Goal: Transaction & Acquisition: Purchase product/service

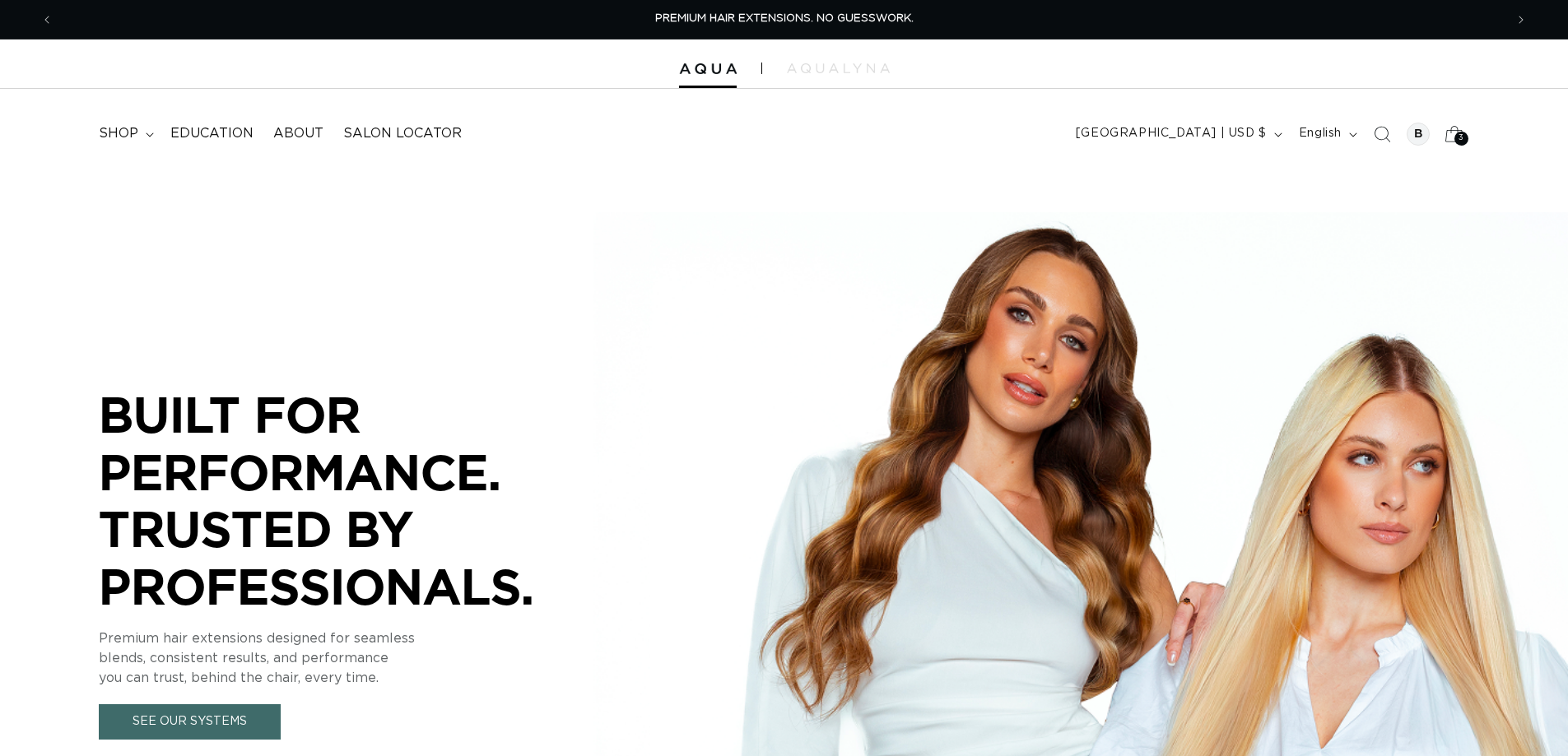
click at [1456, 133] on div "3 3" at bounding box center [1461, 138] width 14 height 14
click at [1454, 138] on div "3 3" at bounding box center [1461, 138] width 14 height 14
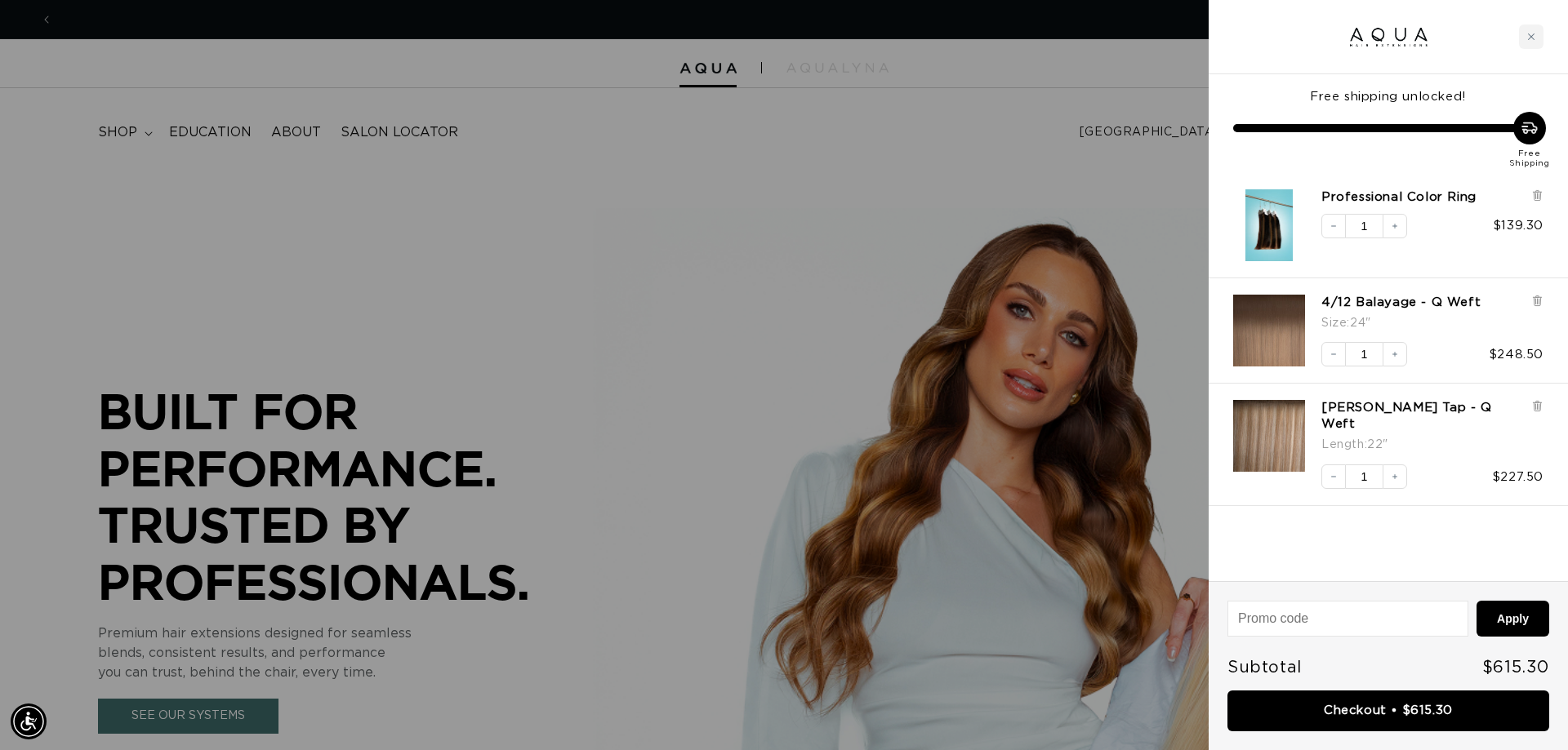
scroll to position [0, 1452]
click at [1285, 626] on input at bounding box center [1348, 618] width 239 height 34
type input "e"
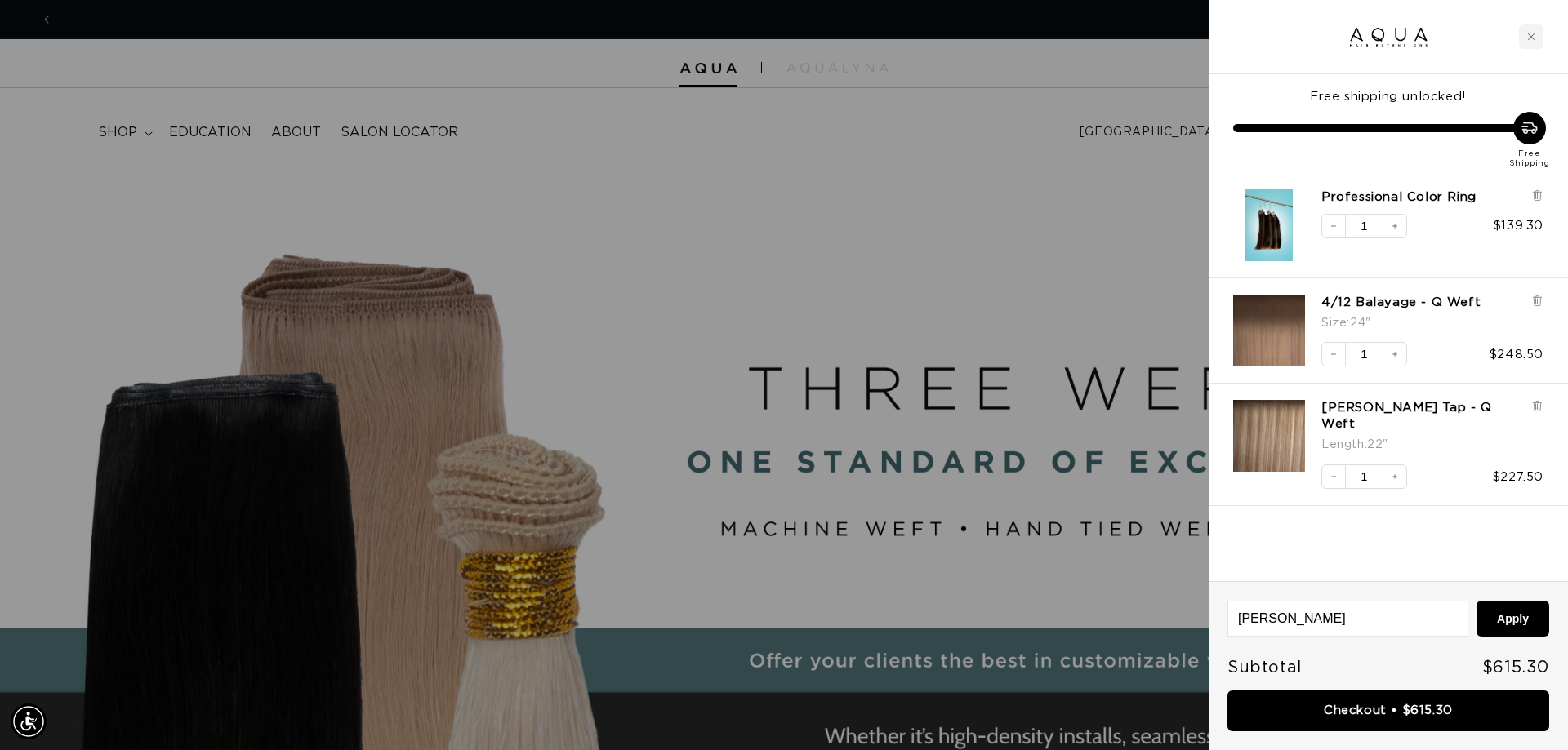
scroll to position [0, 0]
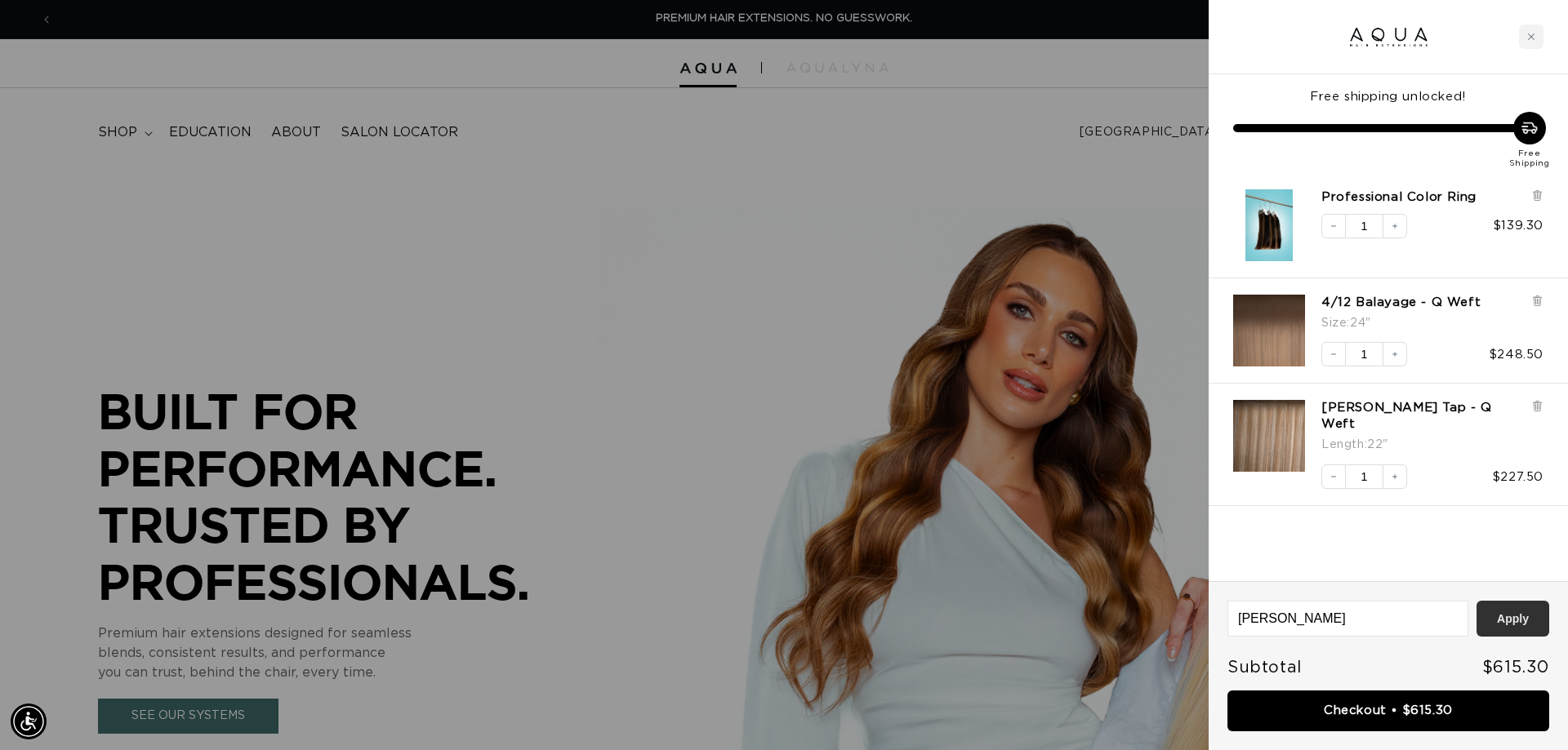
type input "[PERSON_NAME]"
click at [1507, 619] on button "Apply" at bounding box center [1513, 618] width 73 height 36
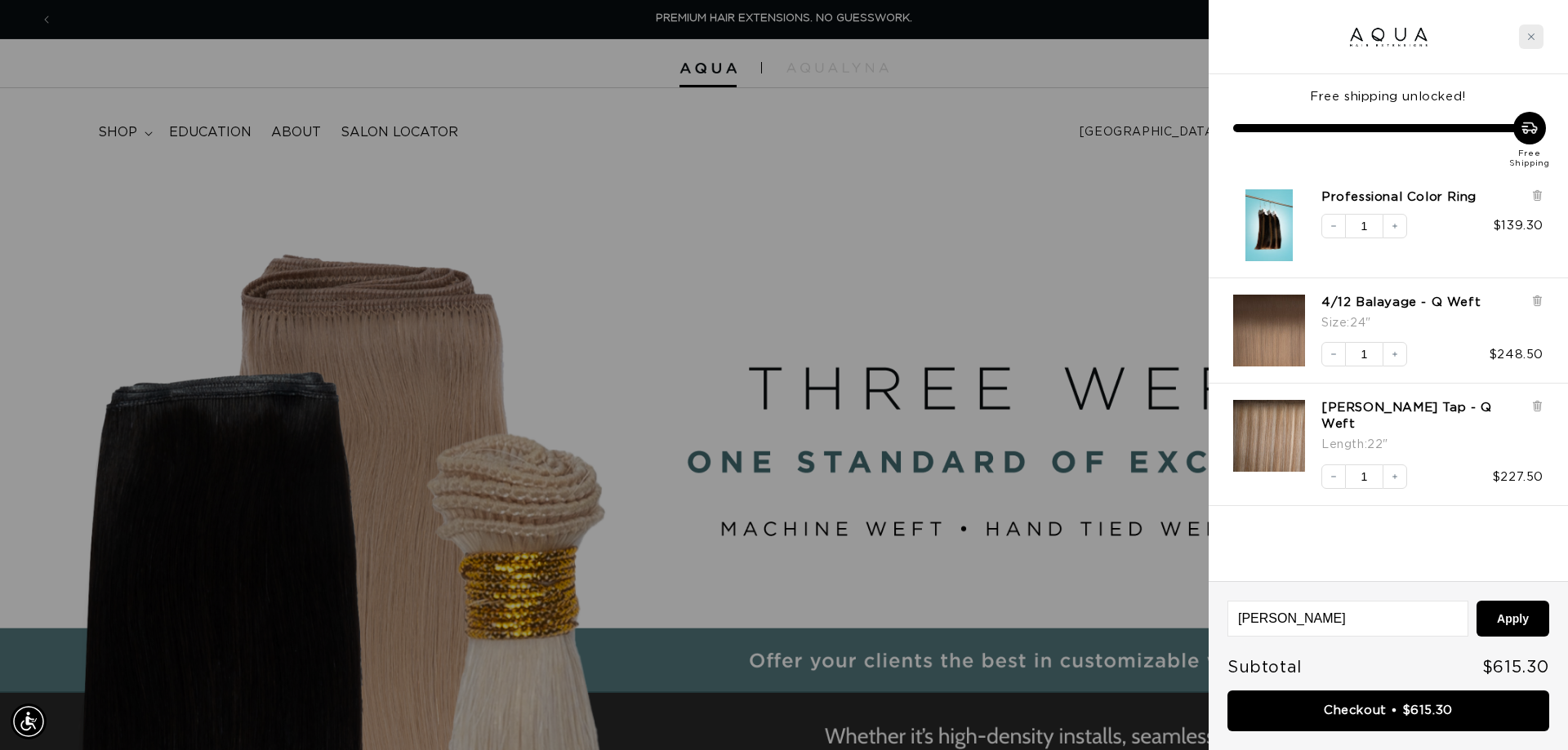
click at [1530, 33] on icon "Close cart" at bounding box center [1531, 37] width 8 height 8
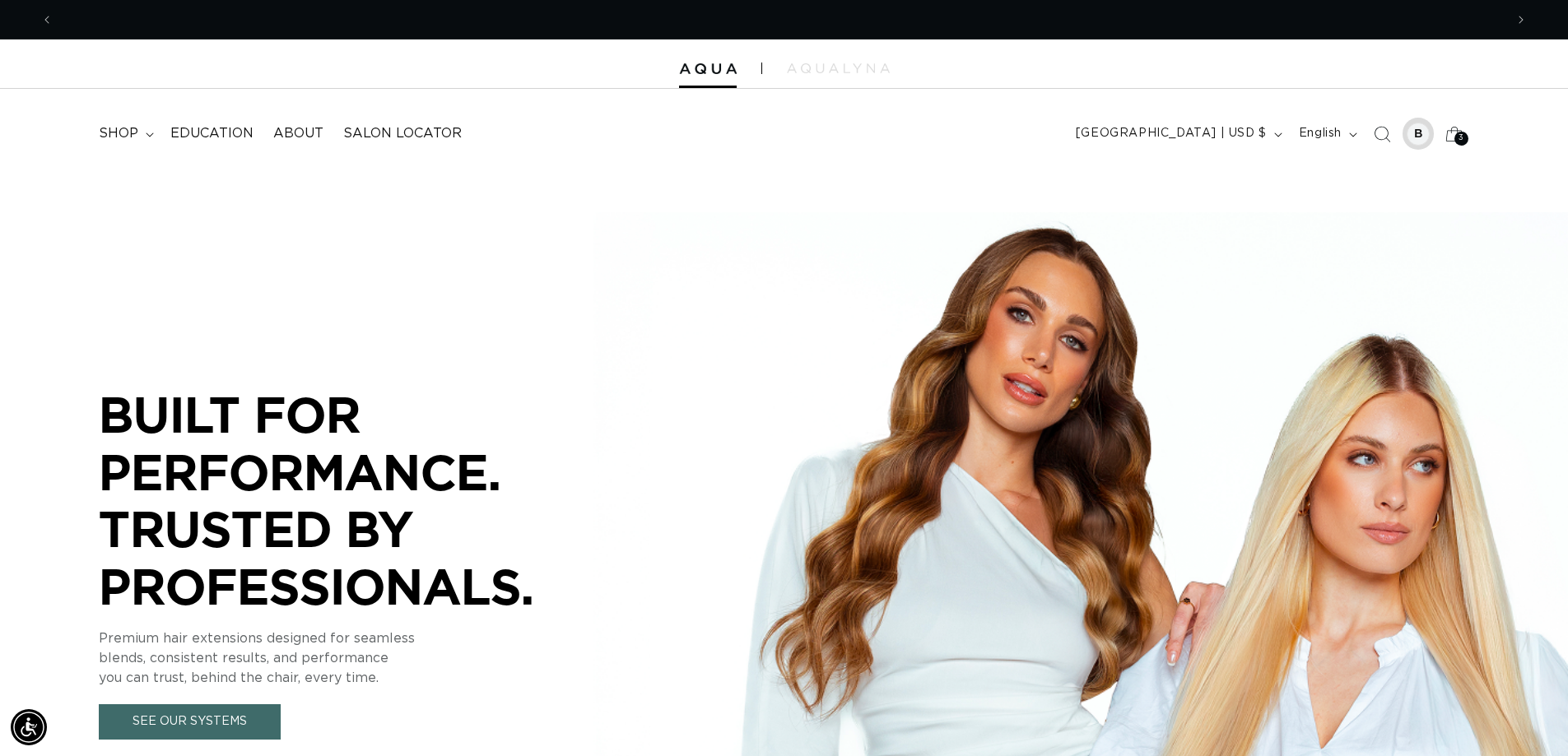
scroll to position [0, 1450]
click at [1412, 130] on div at bounding box center [1418, 134] width 24 height 24
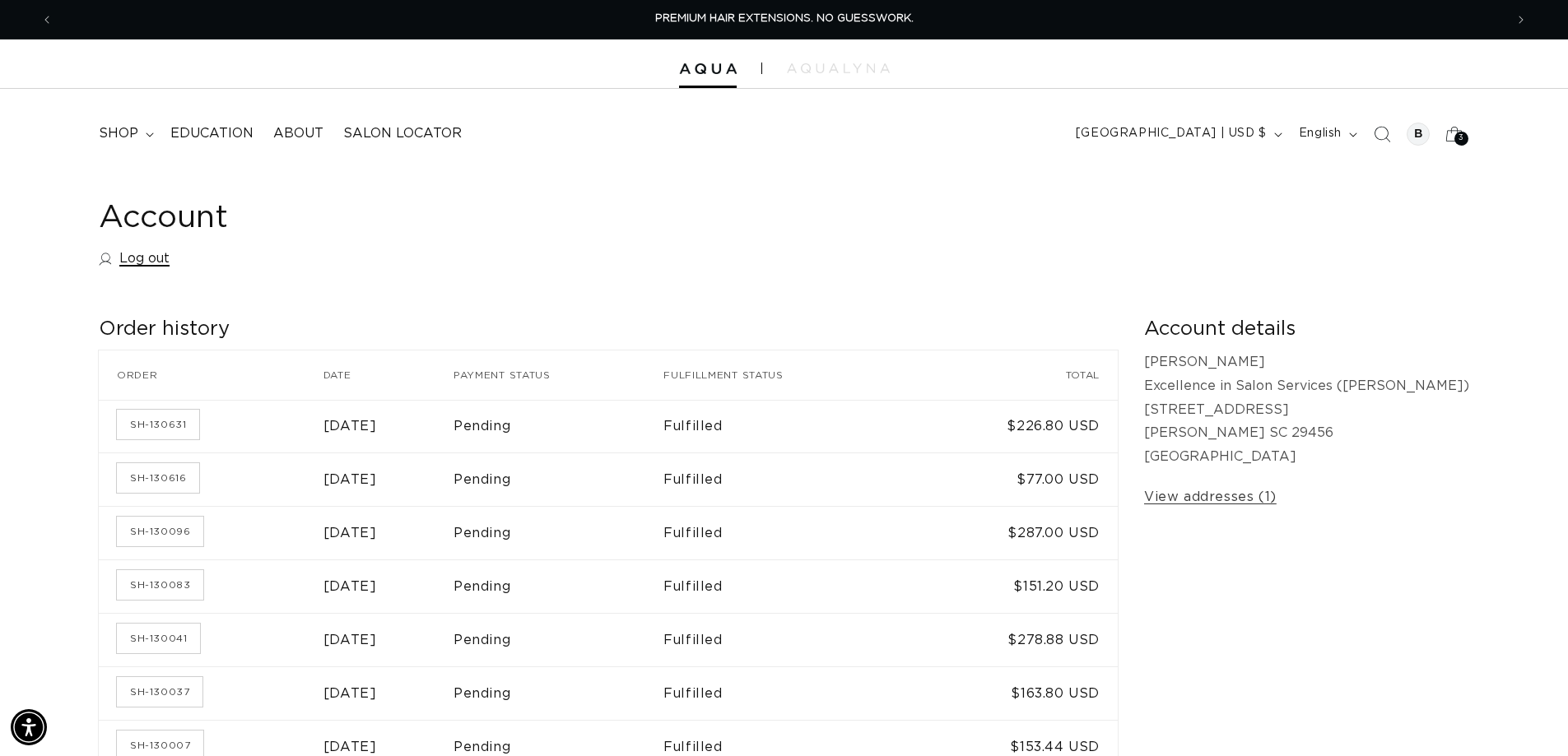
click at [136, 260] on link "Log out" at bounding box center [134, 259] width 71 height 24
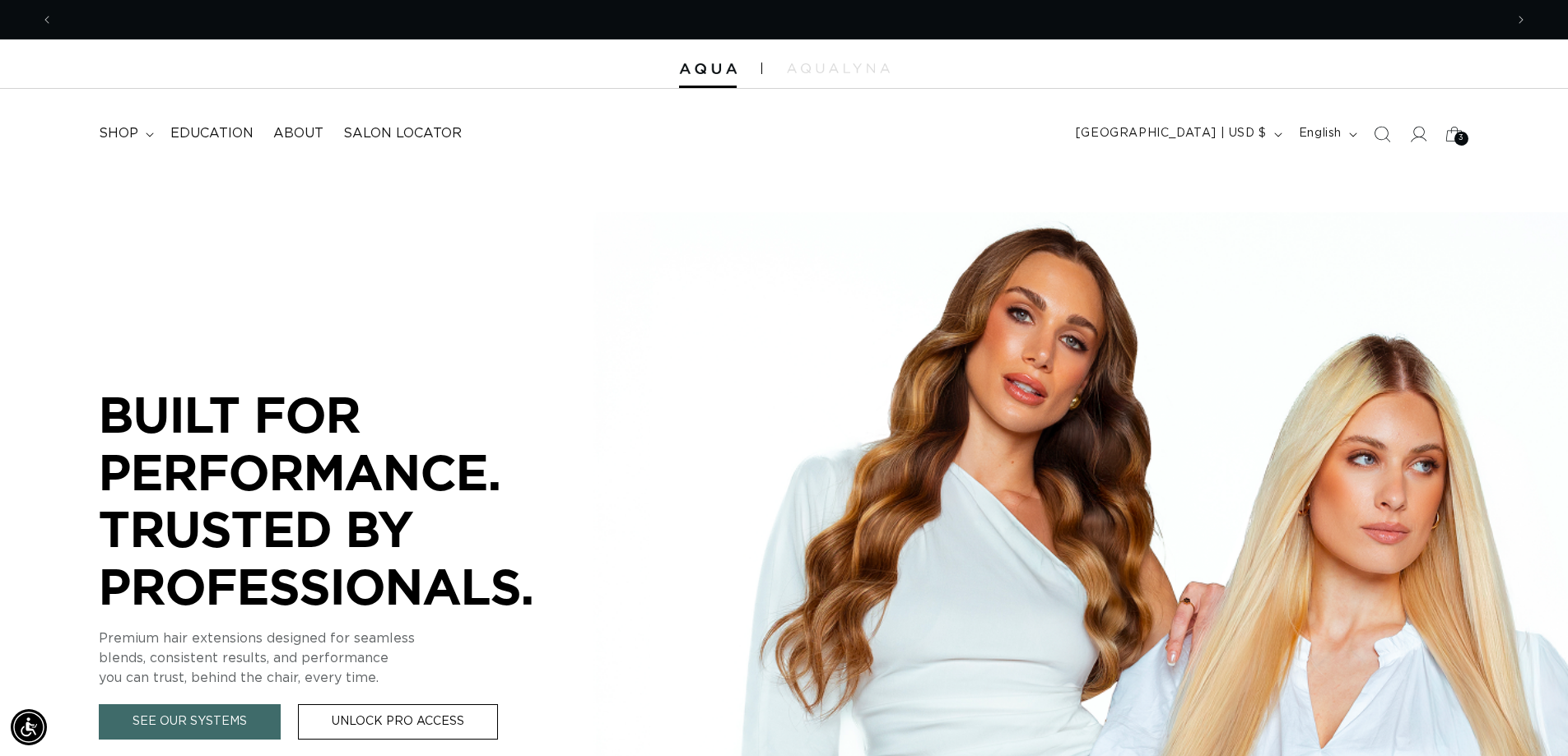
scroll to position [0, 1450]
click at [1450, 127] on icon at bounding box center [1452, 133] width 38 height 38
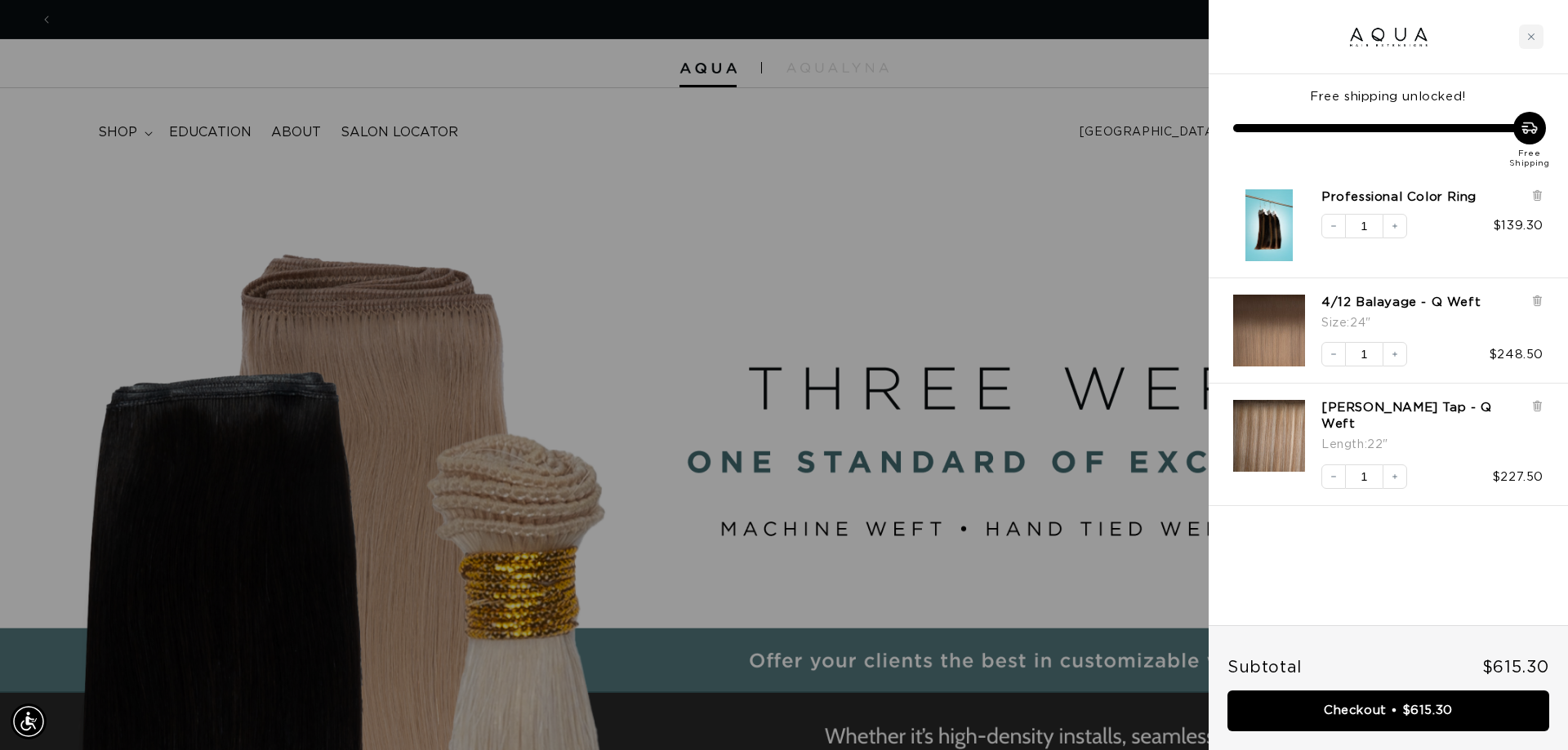
scroll to position [0, 1452]
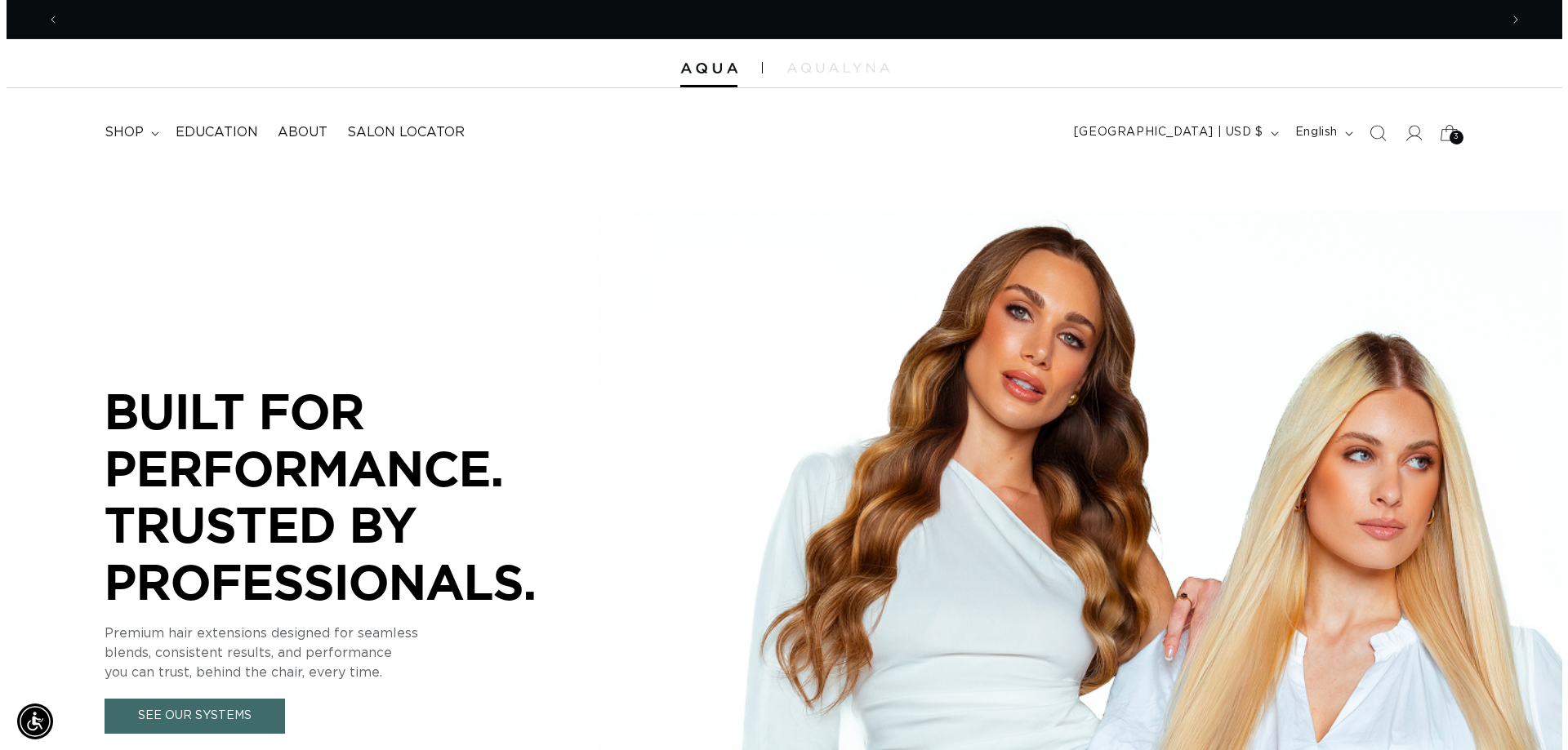
scroll to position [0, 1440]
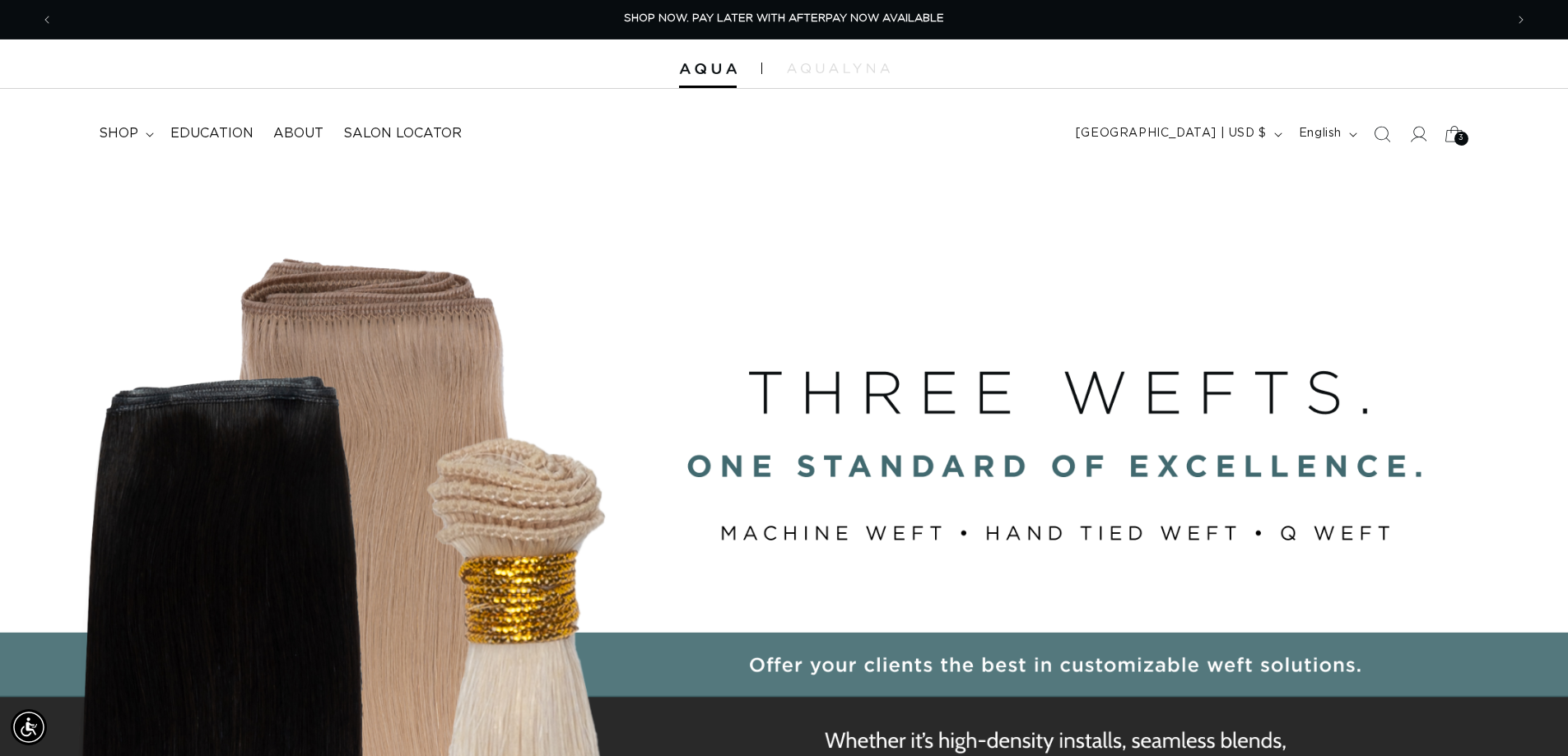
click at [1461, 136] on span "3" at bounding box center [1461, 138] width 6 height 14
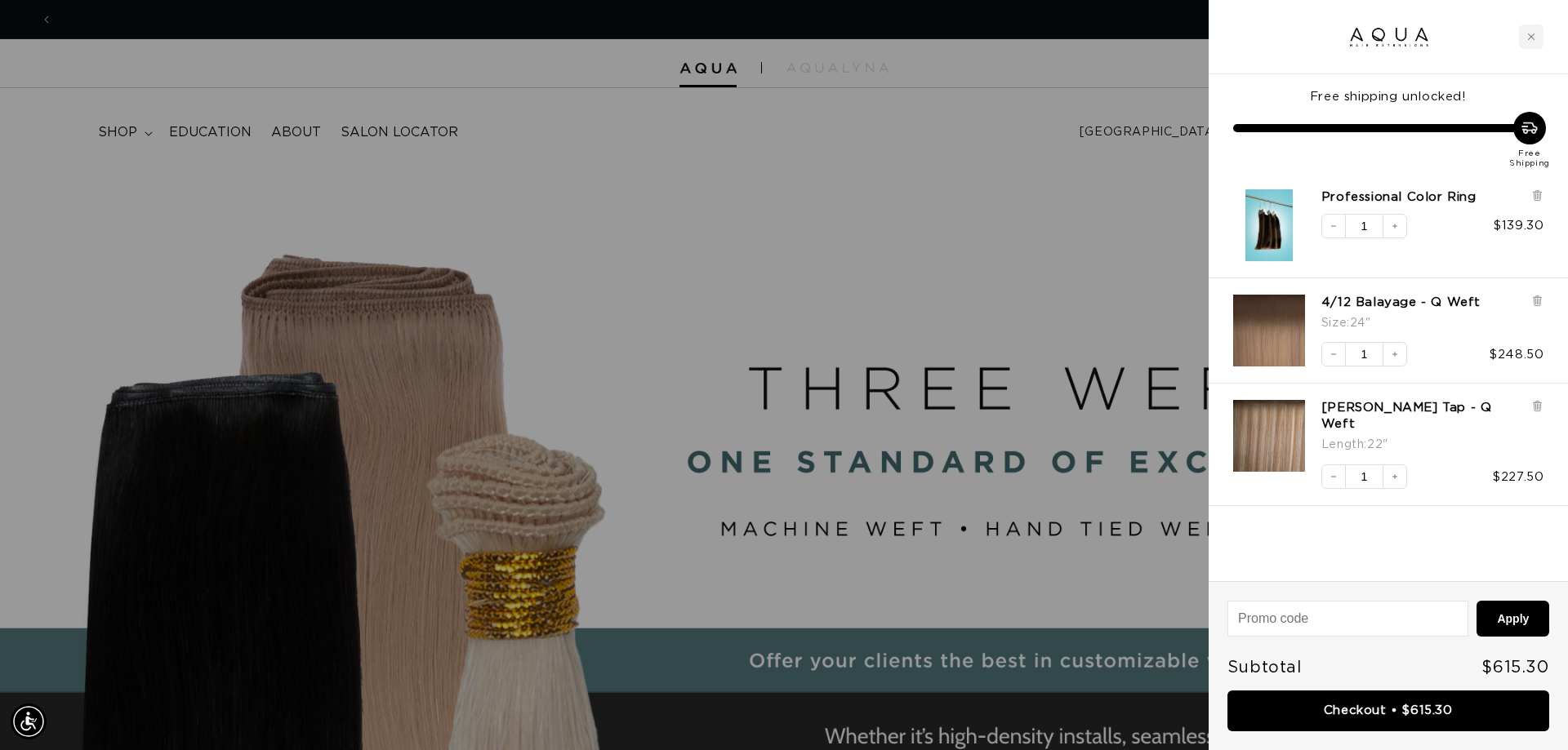
scroll to position [0, 2905]
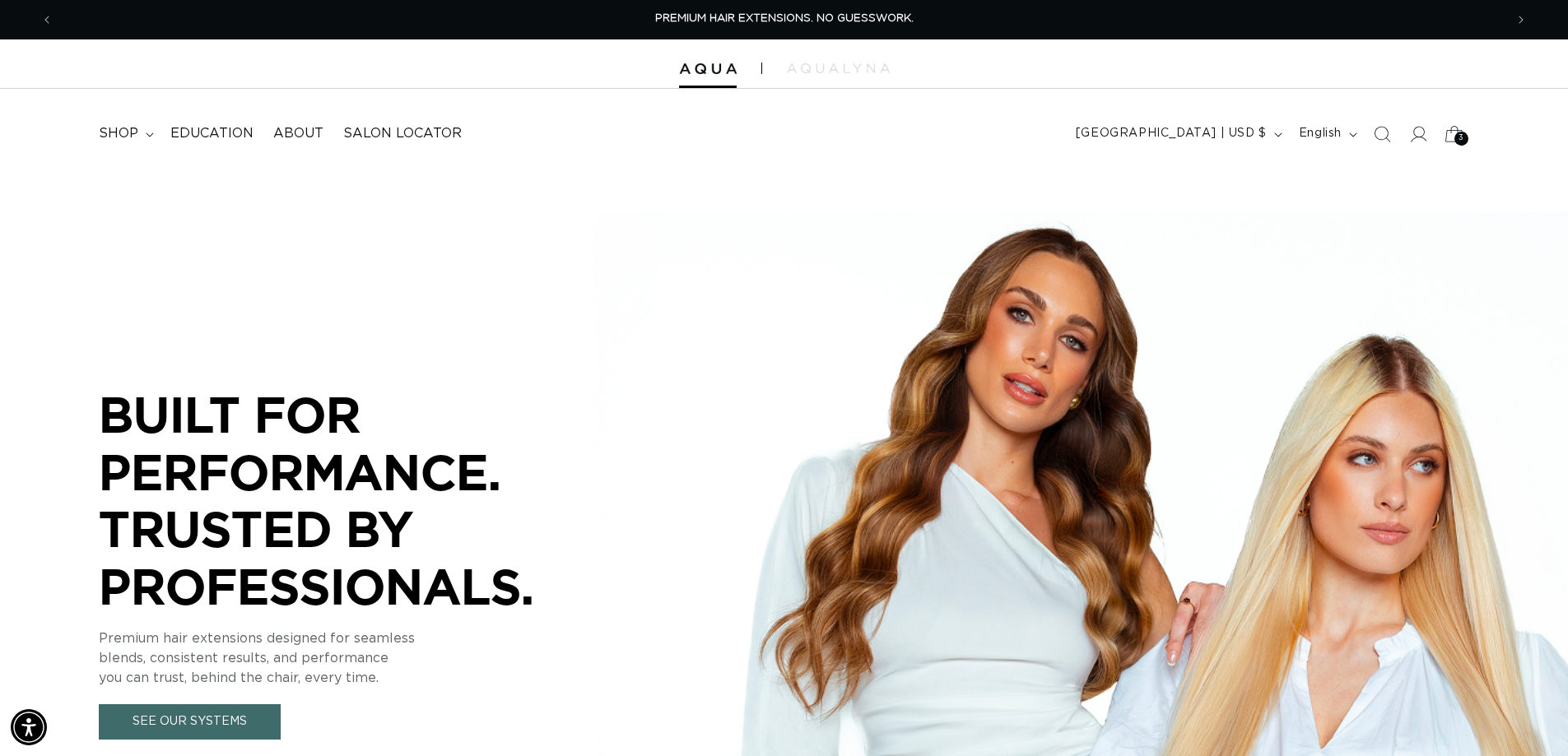
click at [1454, 135] on div "3 3" at bounding box center [1461, 138] width 14 height 14
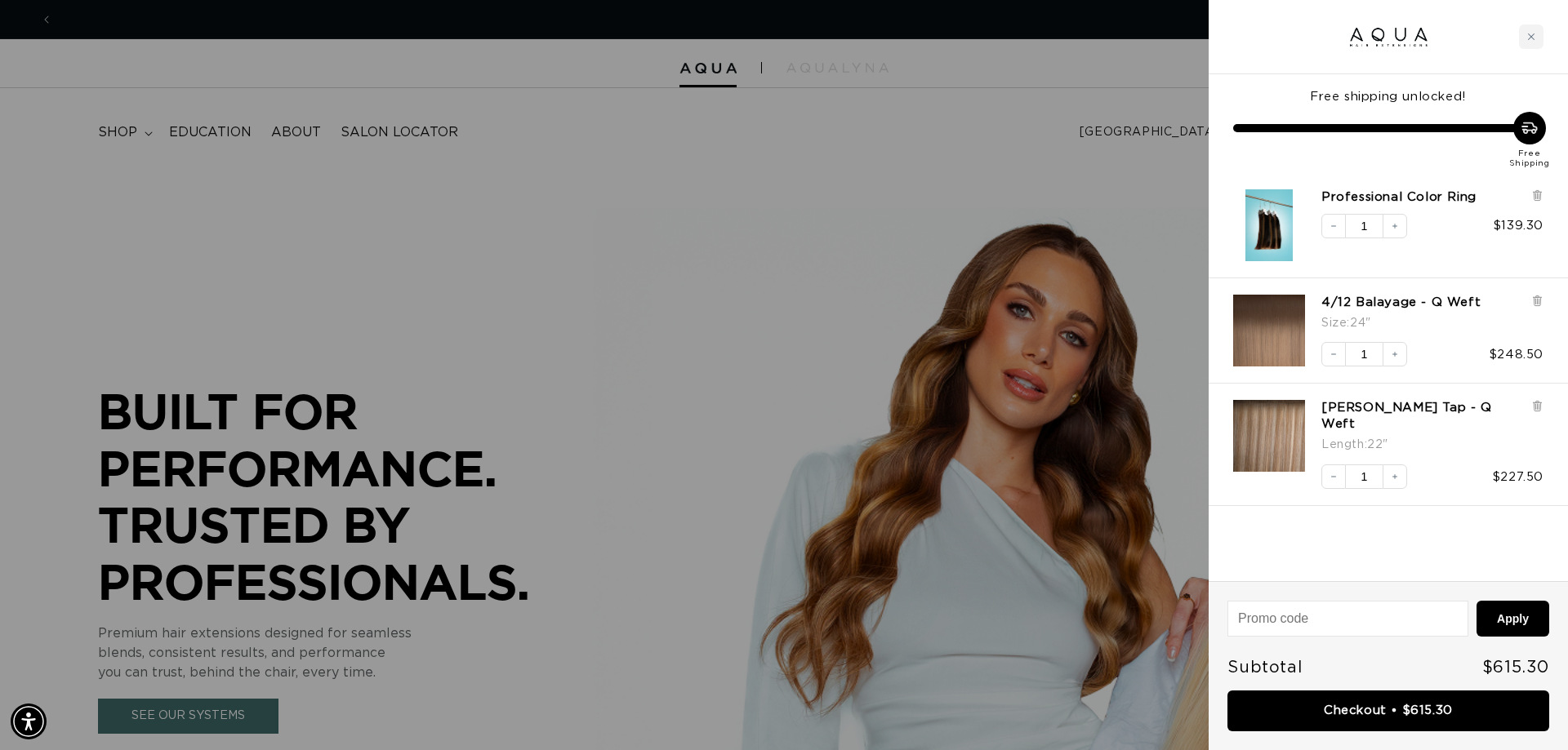
scroll to position [0, 1452]
click at [1301, 629] on input at bounding box center [1348, 618] width 239 height 34
type input "e"
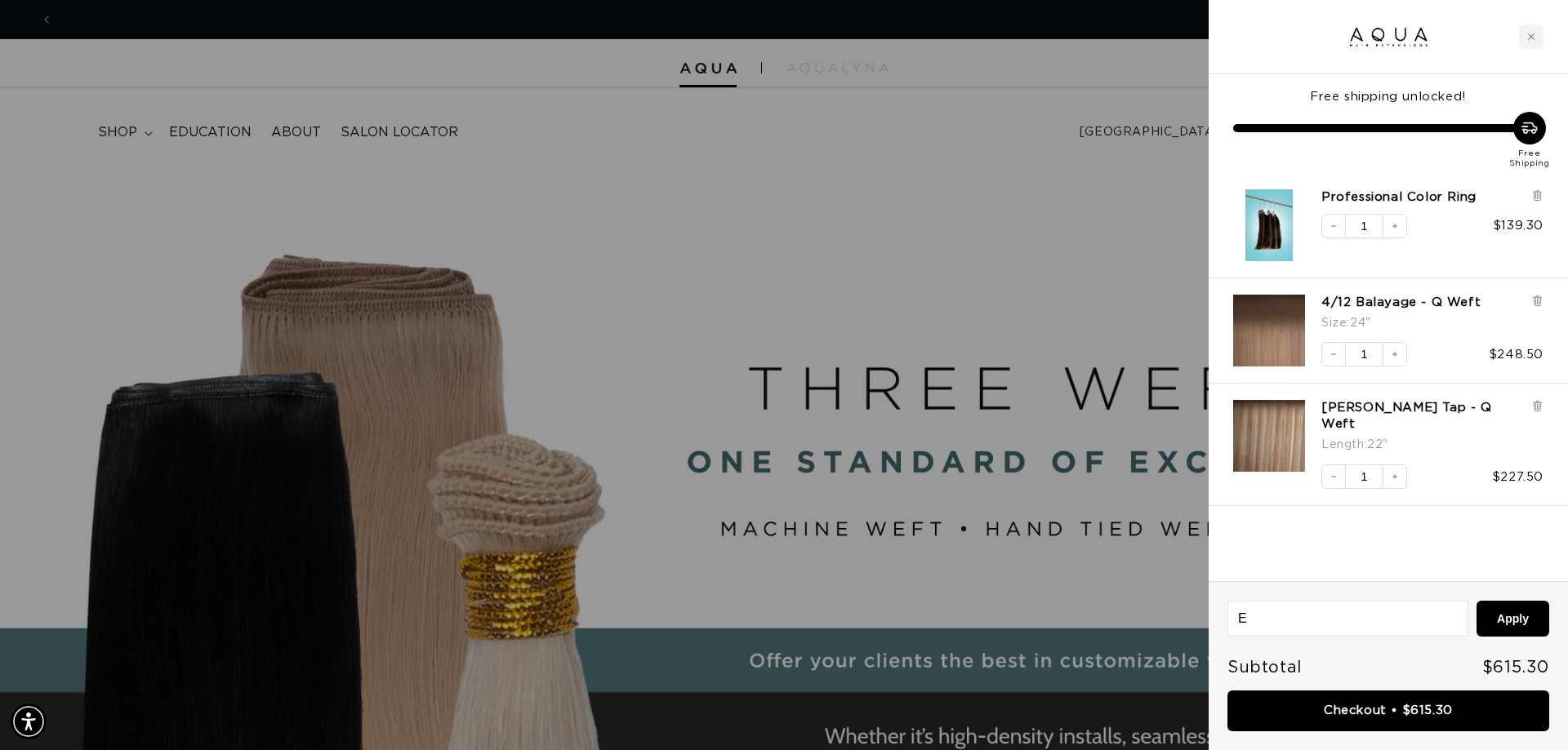
scroll to position [0, 2905]
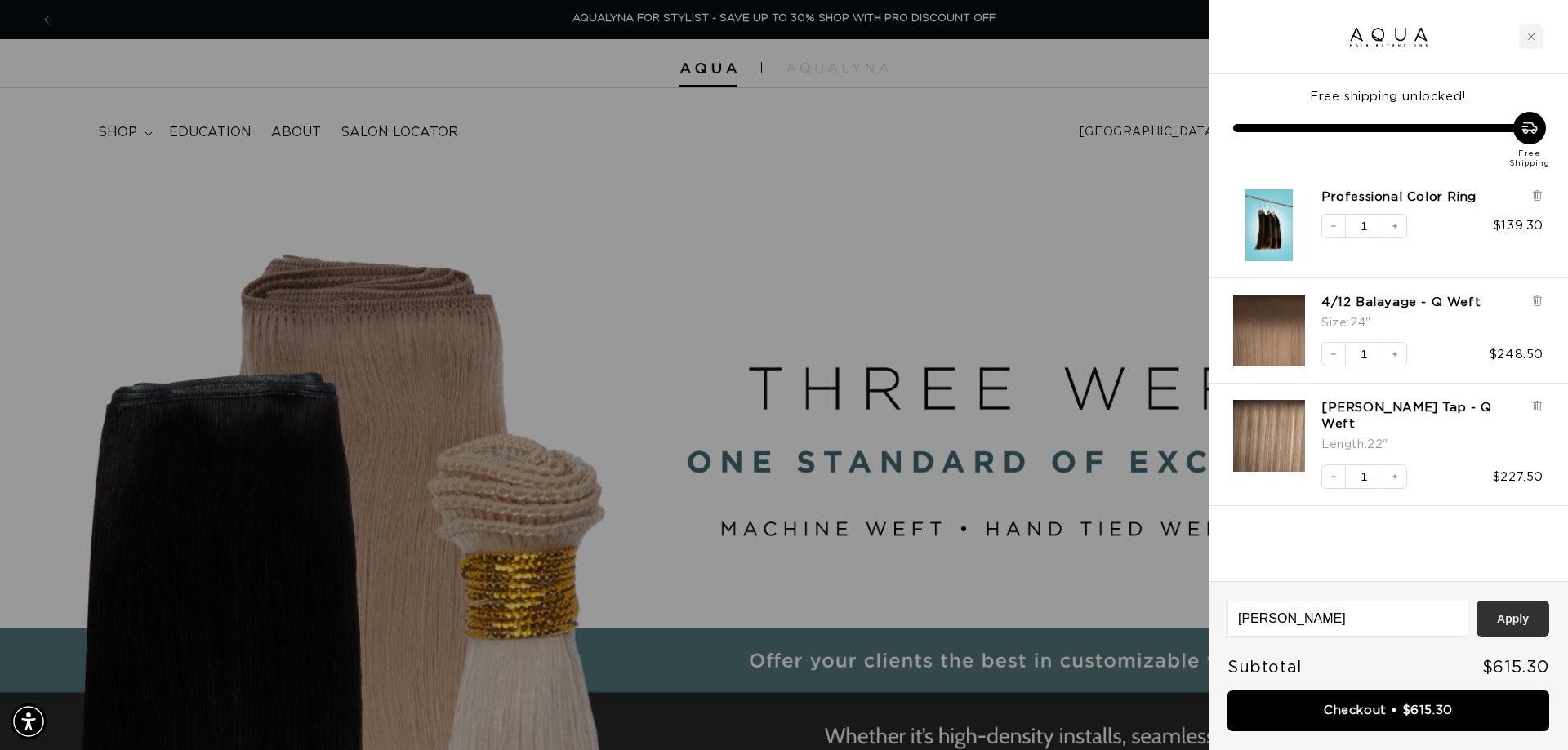
type input "EISS"
click at [1525, 616] on button "Apply" at bounding box center [1513, 618] width 73 height 36
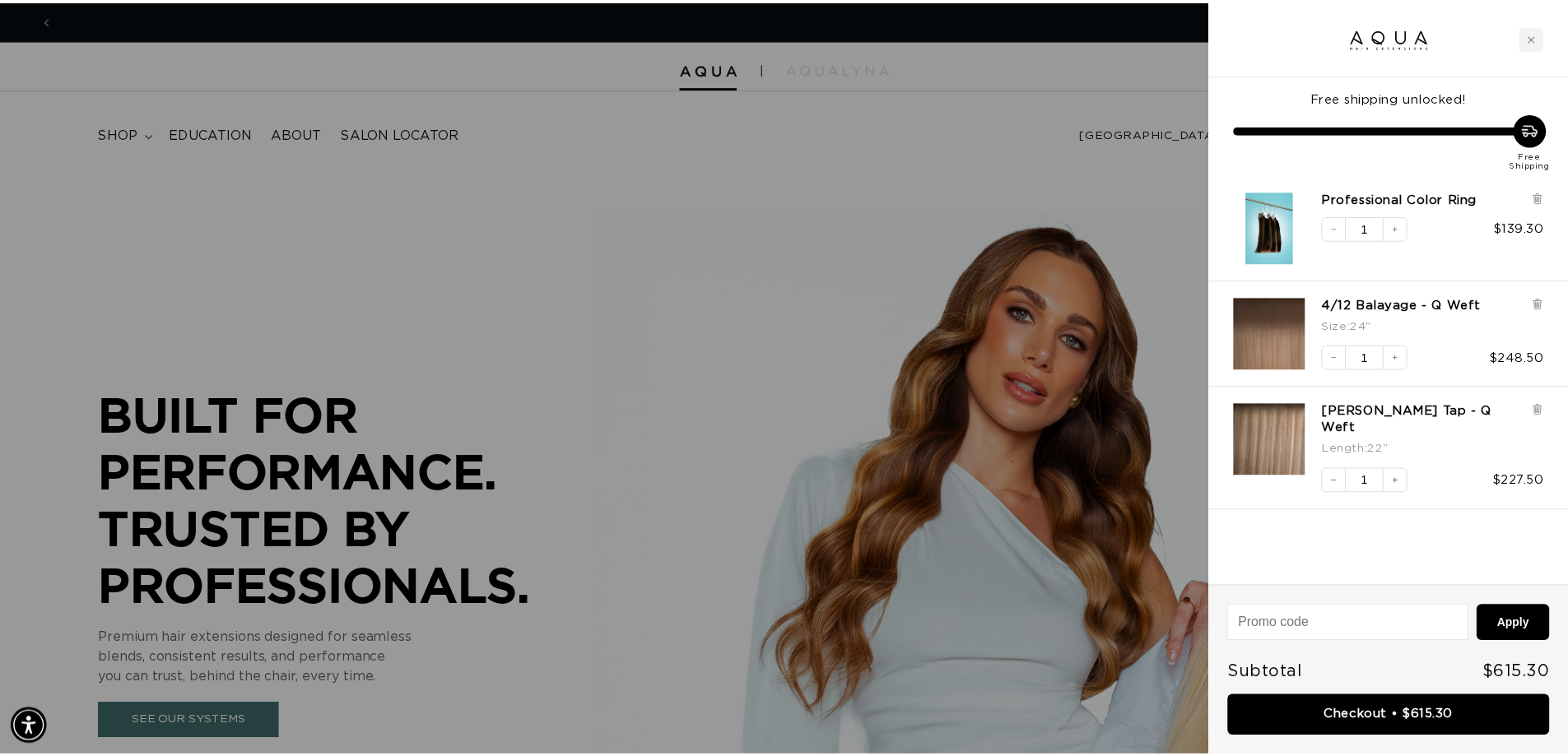
scroll to position [0, 1463]
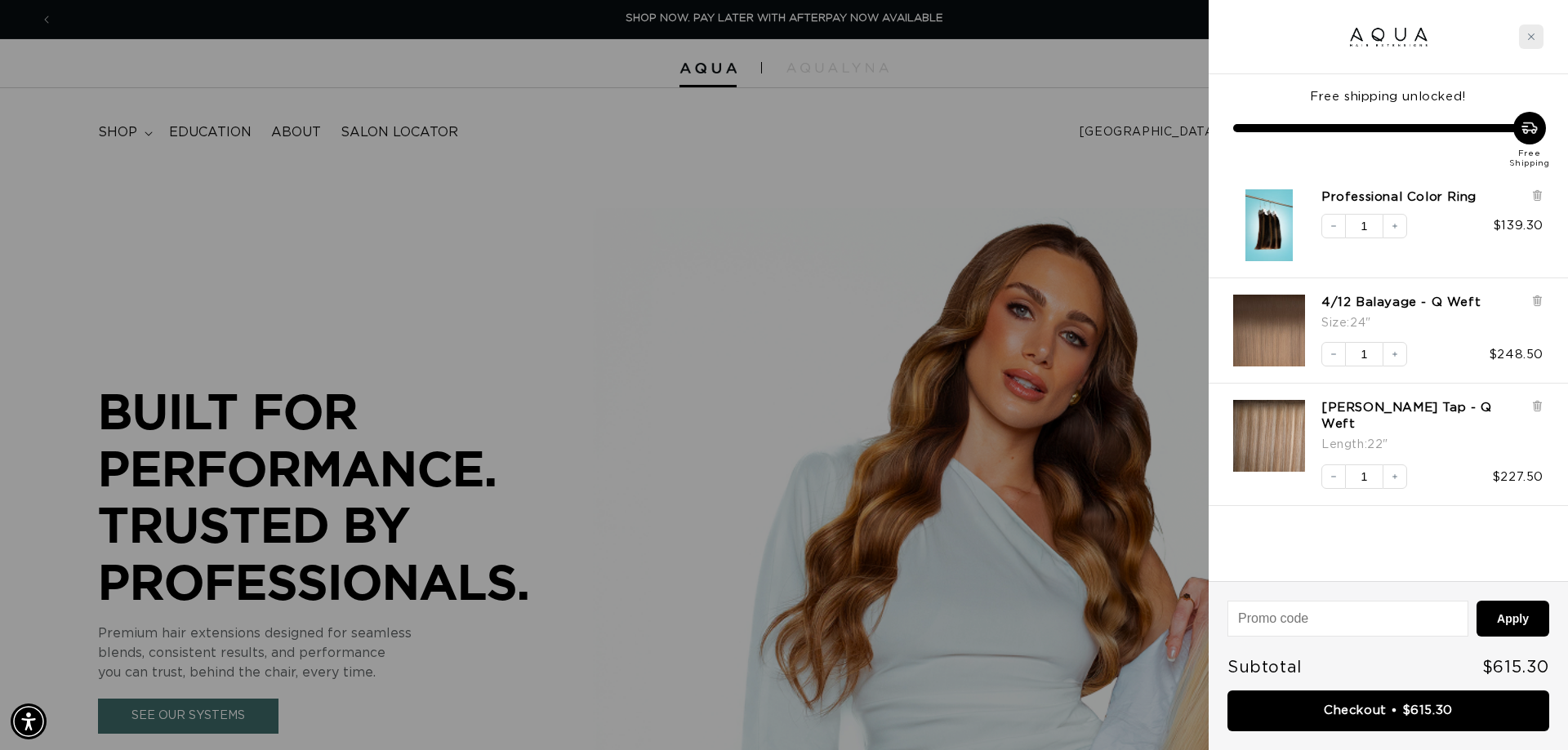
click at [1529, 34] on icon "Close cart" at bounding box center [1531, 36] width 7 height 7
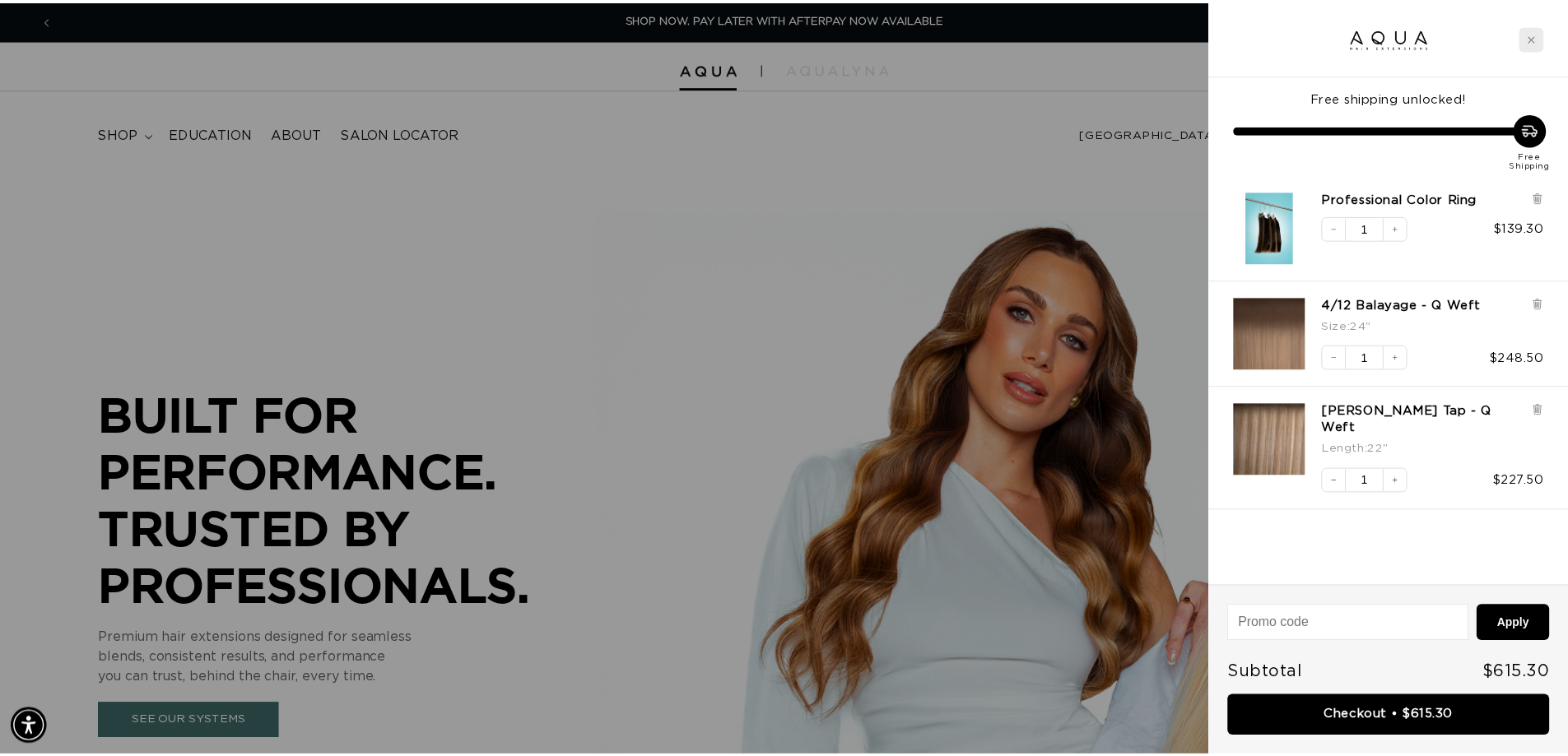
scroll to position [0, 1450]
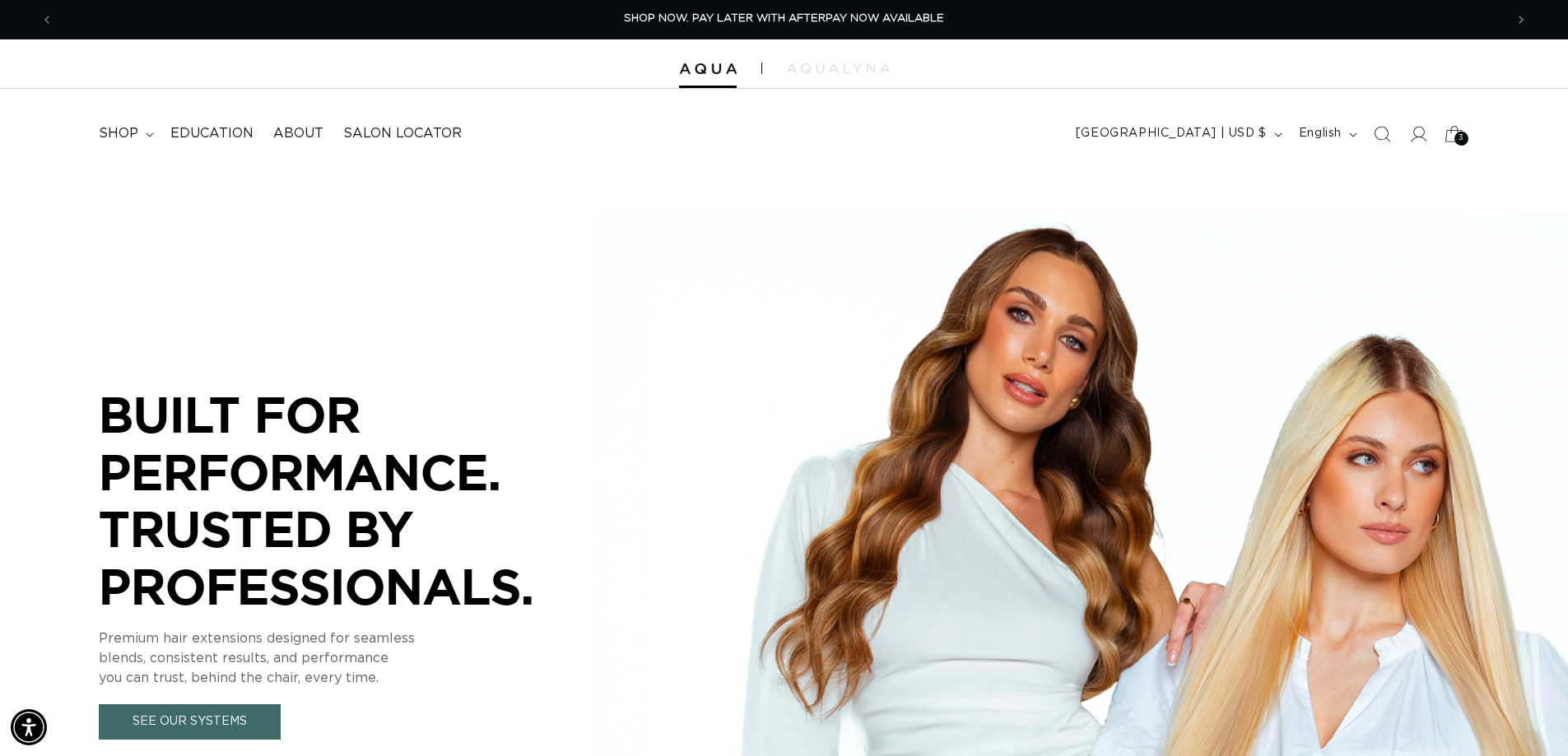
click at [1454, 136] on div "3 3" at bounding box center [1461, 138] width 14 height 14
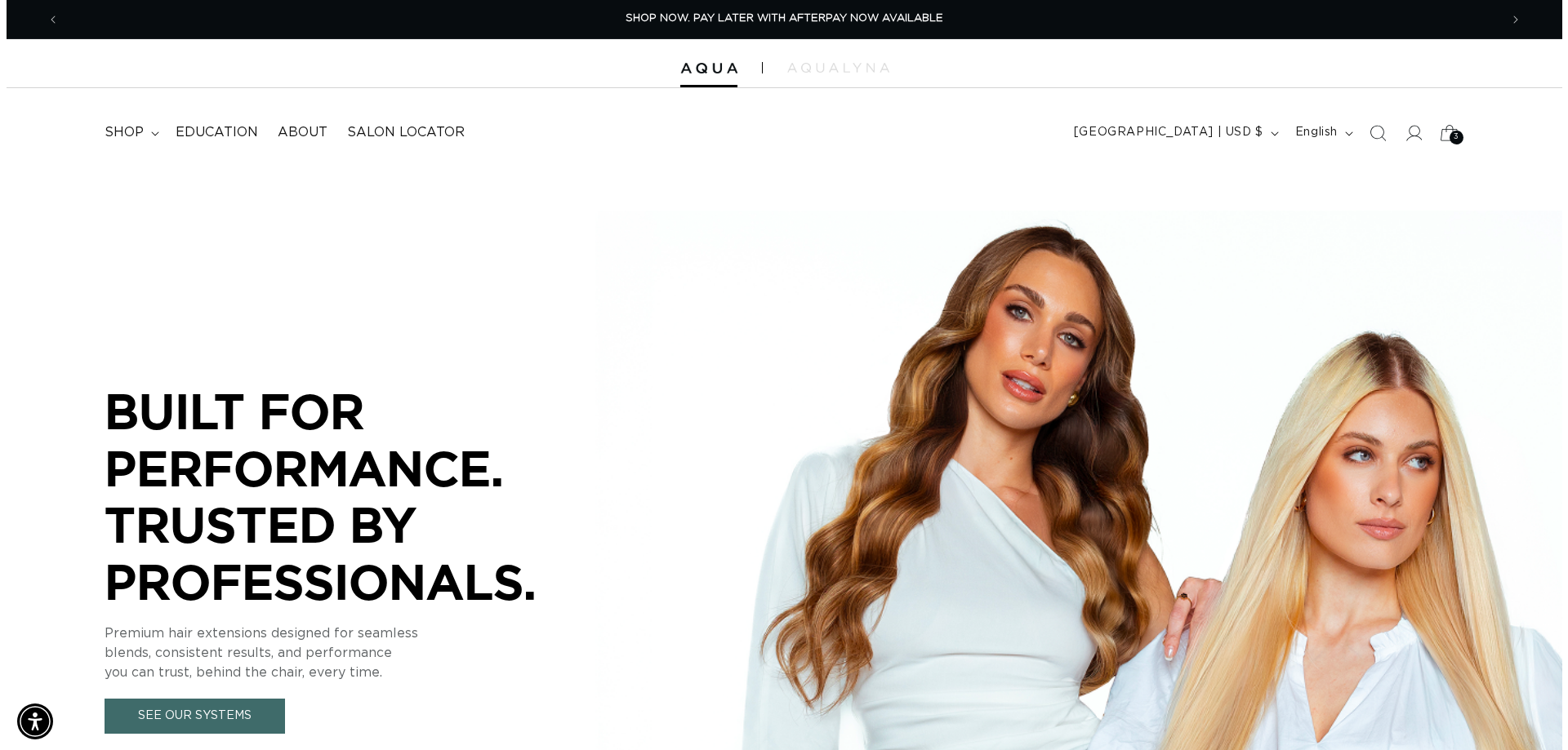
scroll to position [0, 1452]
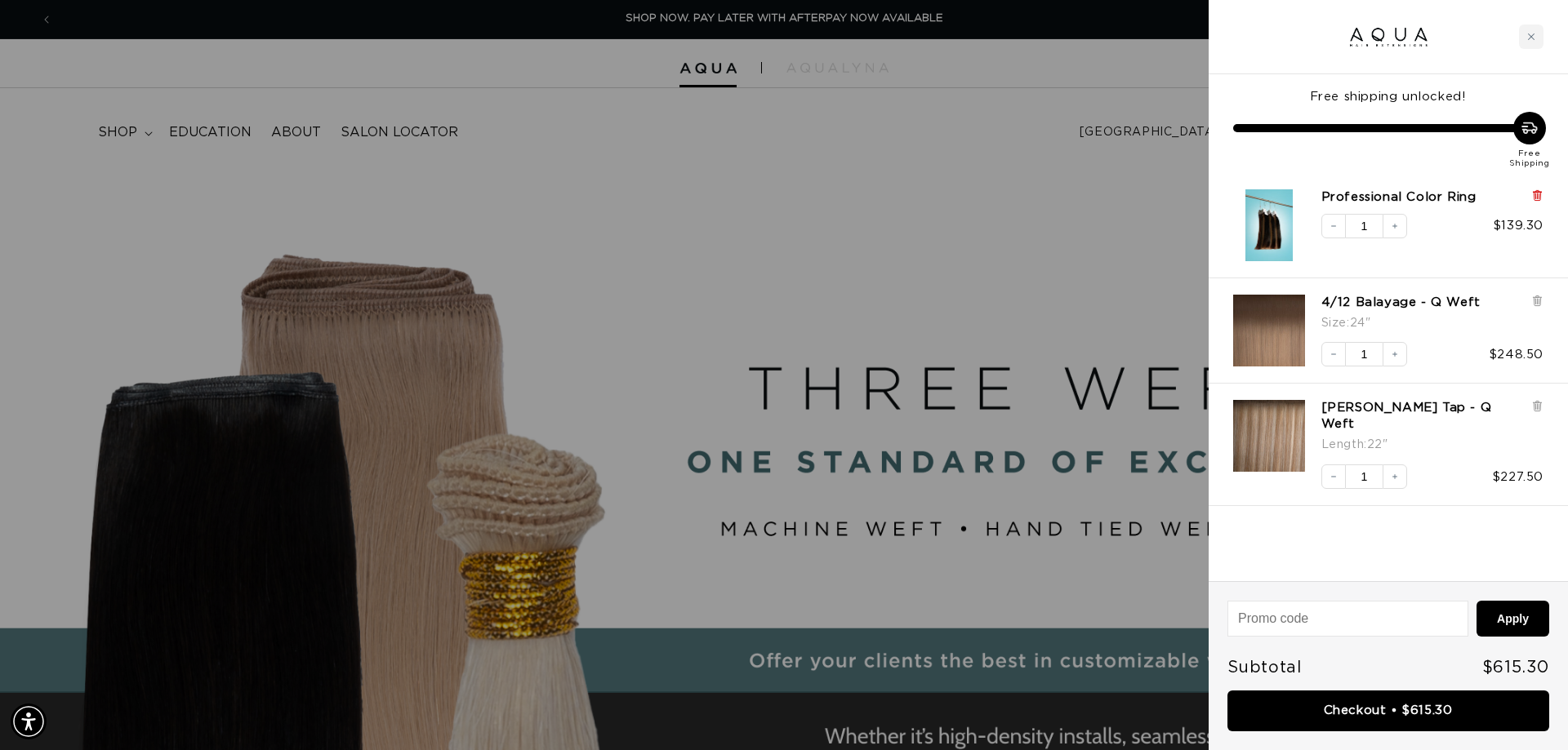
click at [1542, 193] on icon at bounding box center [1537, 195] width 13 height 13
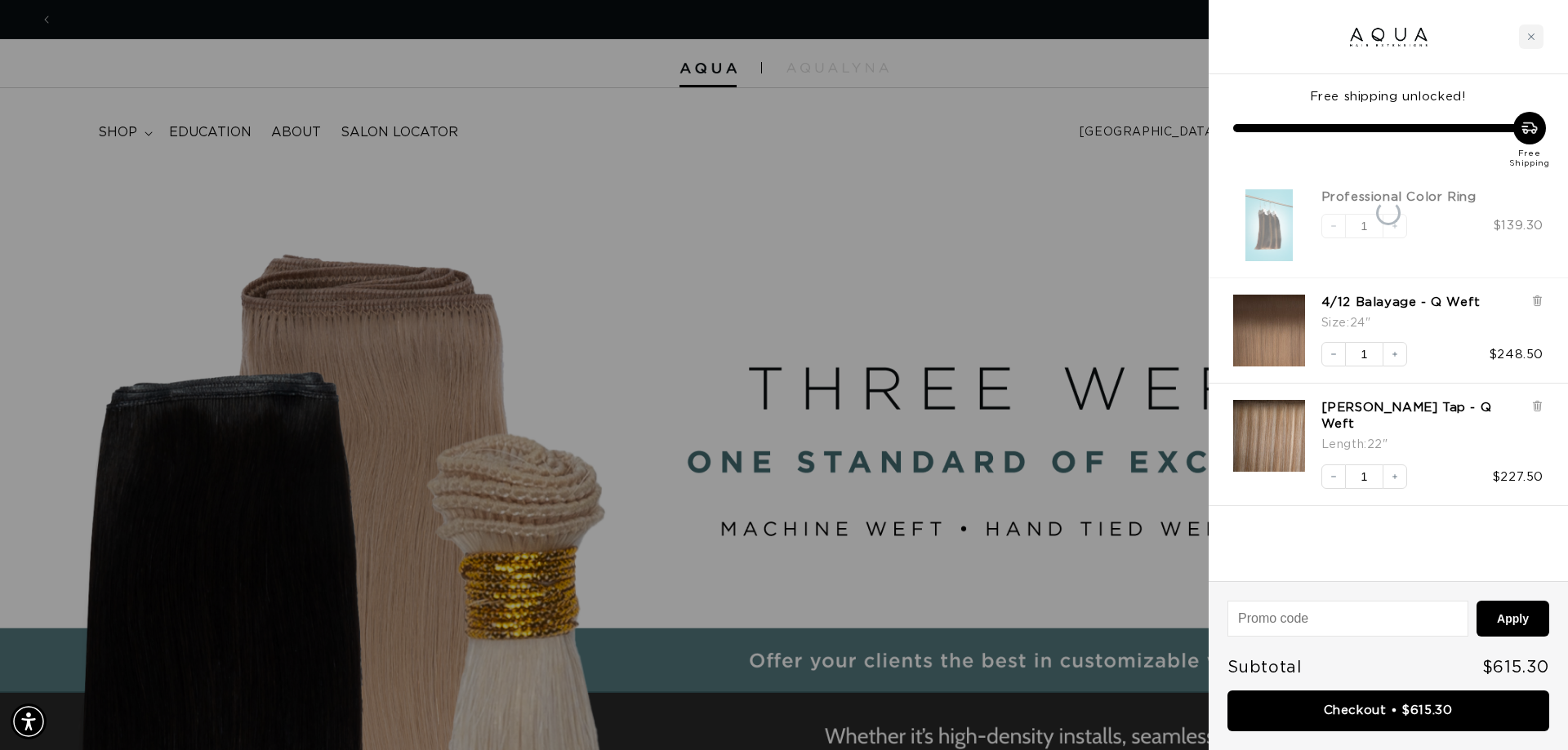
scroll to position [0, 2905]
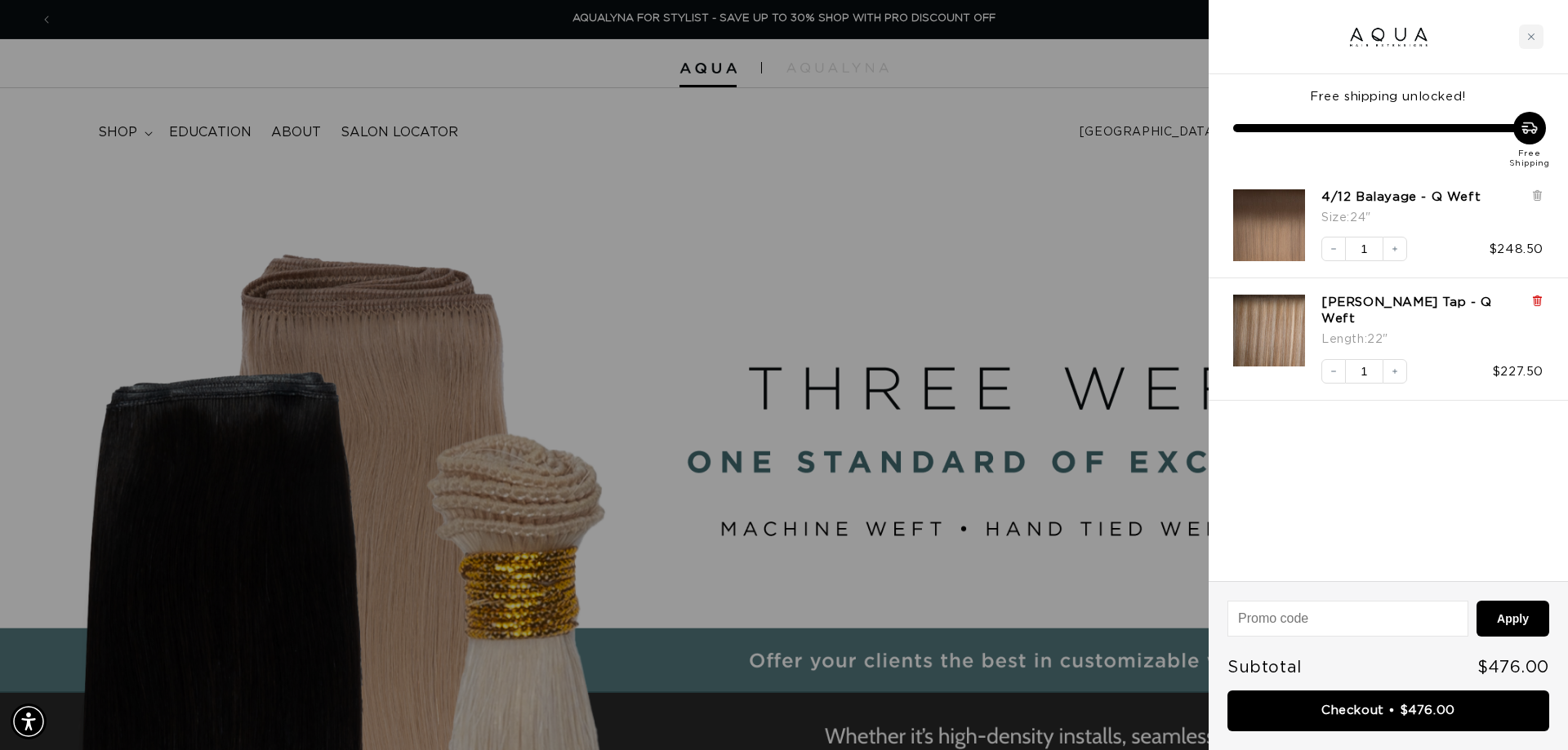
click at [1537, 299] on icon at bounding box center [1537, 302] width 7 height 8
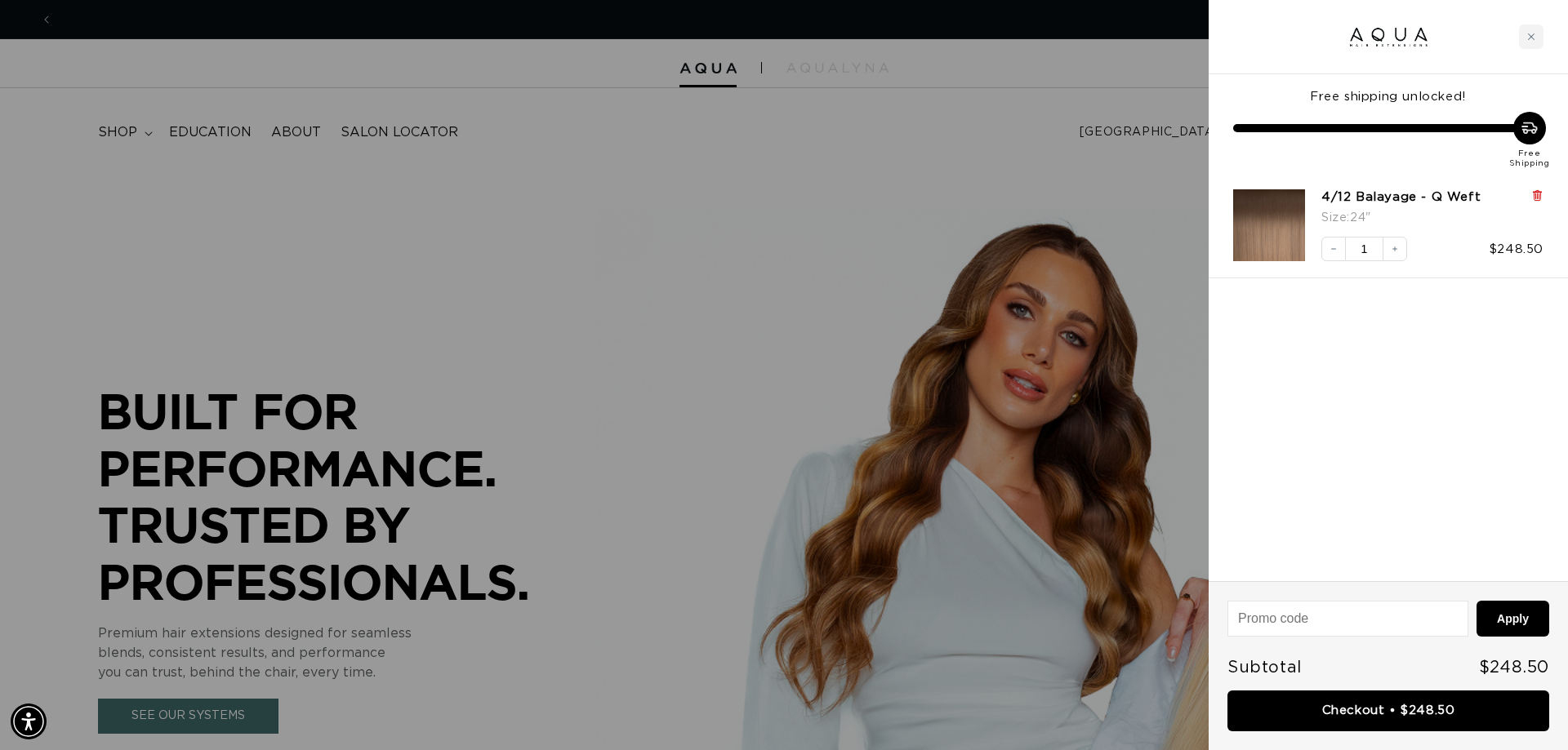
scroll to position [0, 1452]
click at [1539, 194] on icon at bounding box center [1537, 194] width 3 height 8
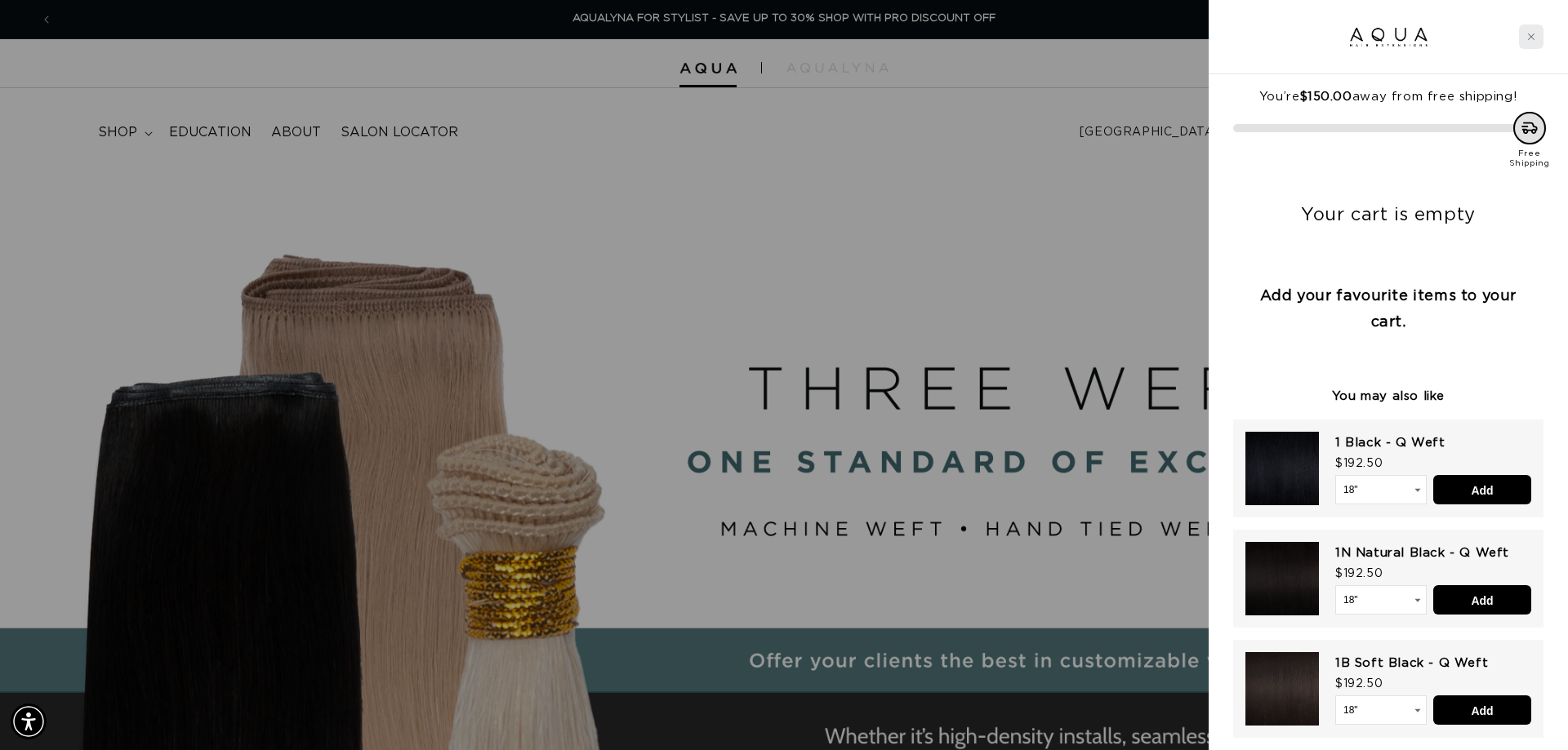
click at [1529, 35] on icon "Close cart" at bounding box center [1531, 37] width 8 height 8
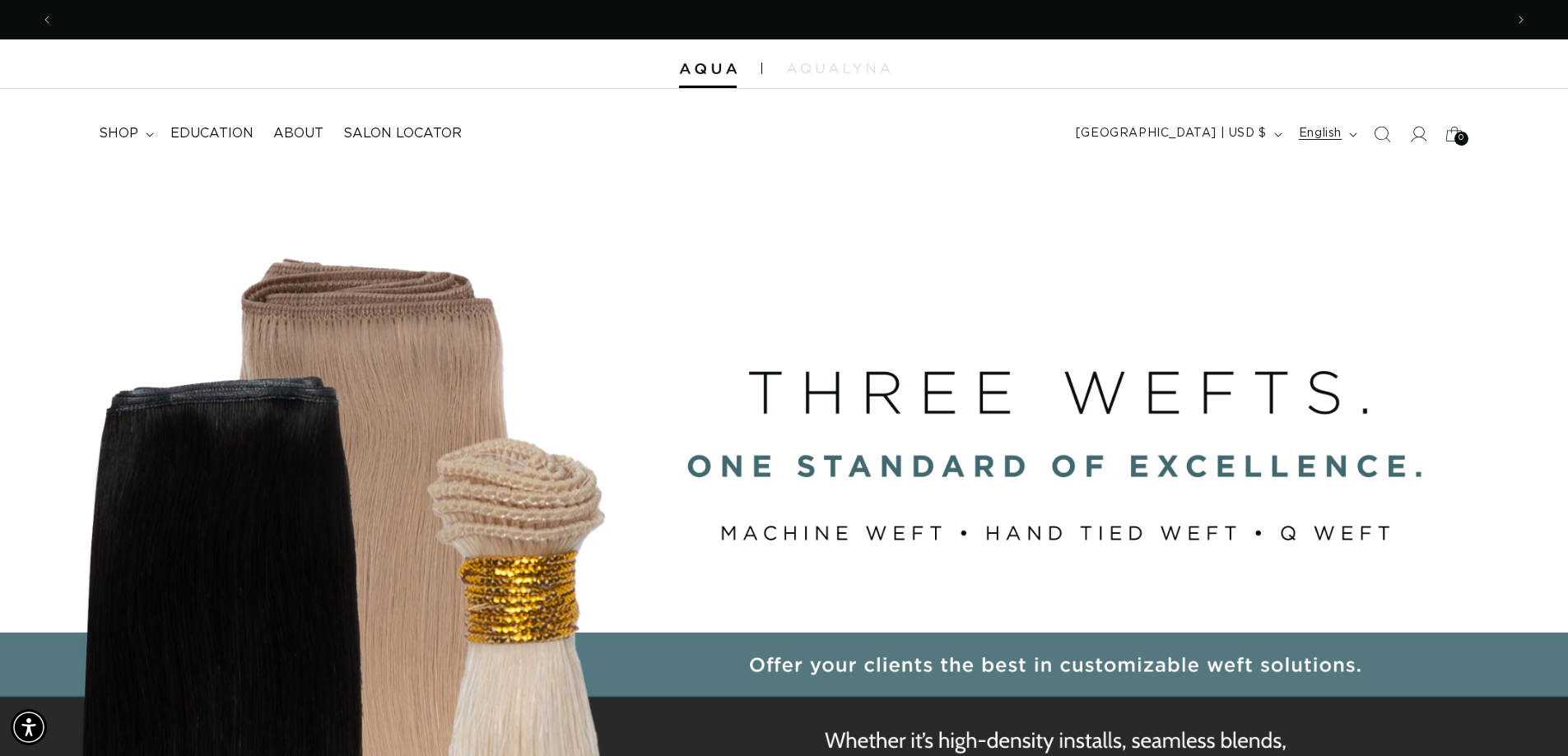
scroll to position [0, 0]
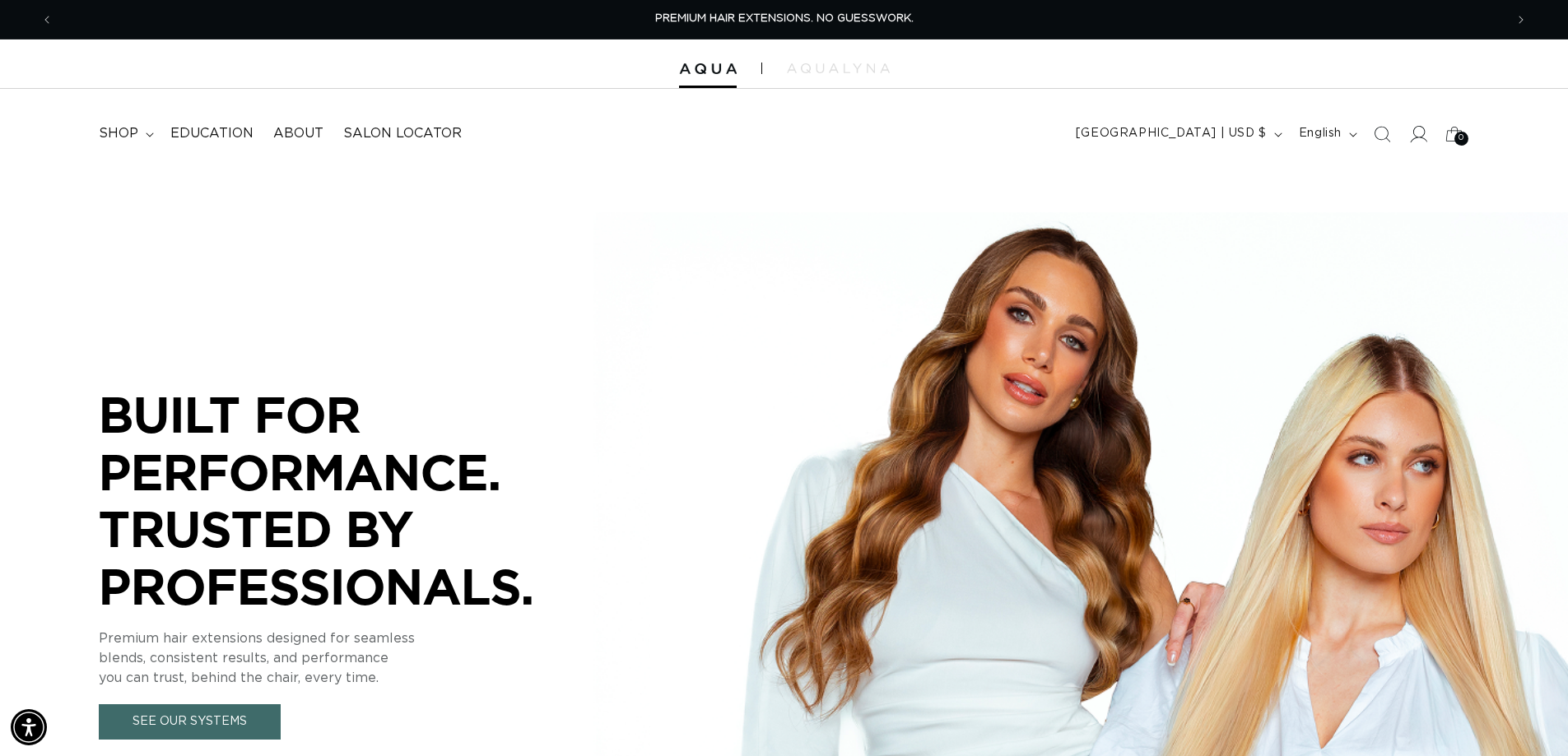
click at [1419, 132] on icon at bounding box center [1417, 134] width 18 height 18
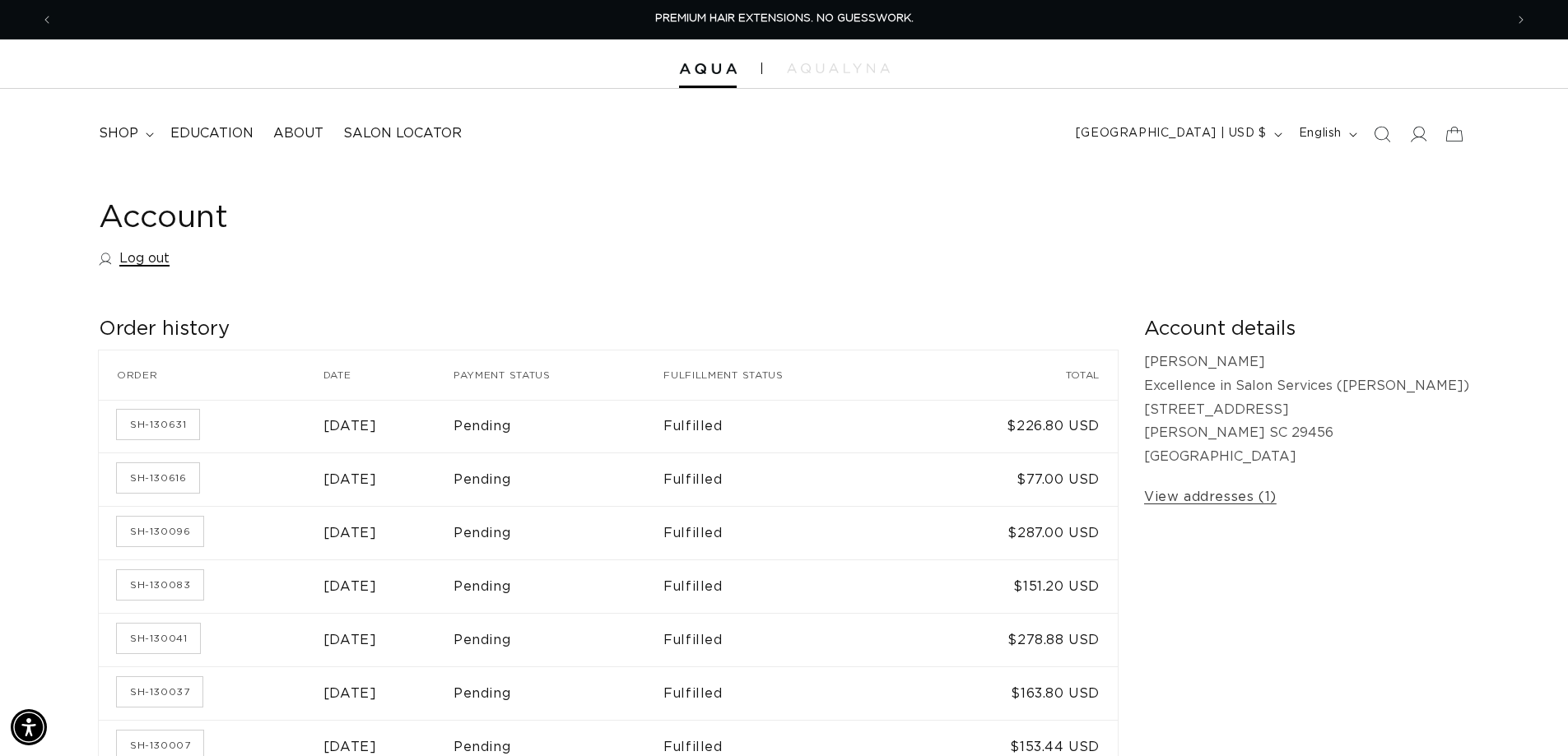
click at [152, 261] on link "Log out" at bounding box center [134, 259] width 71 height 24
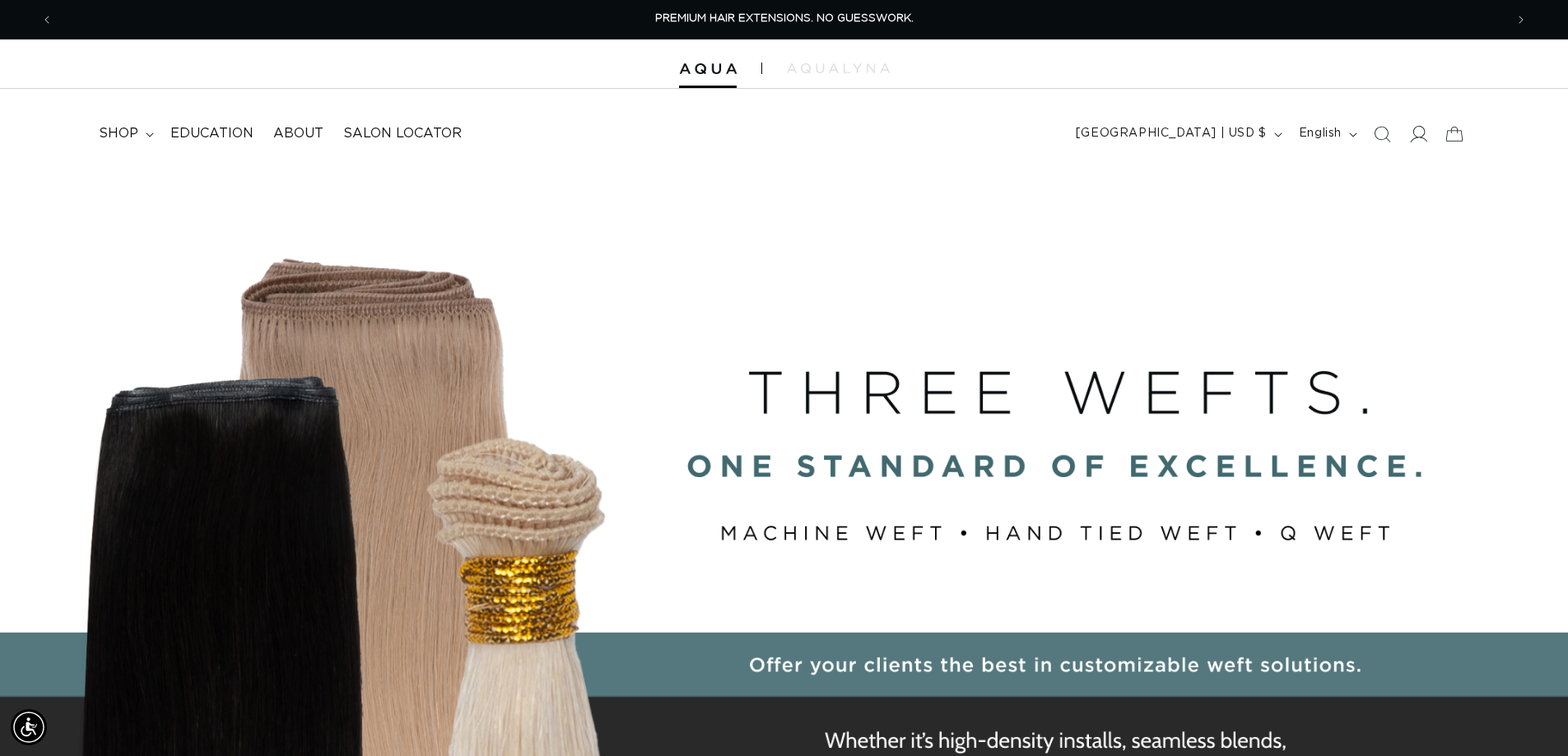
click at [1415, 132] on icon at bounding box center [1417, 134] width 18 height 18
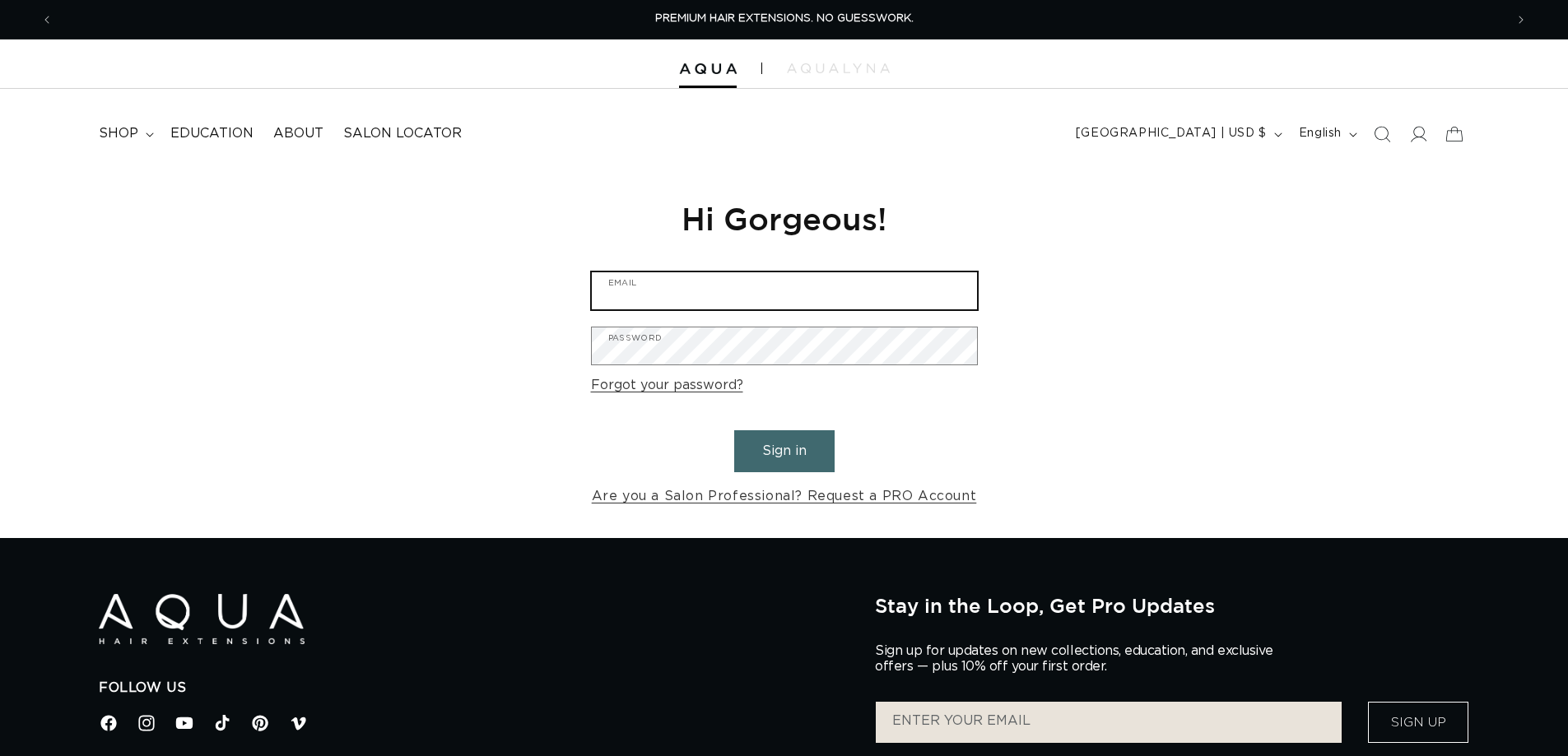
click at [673, 294] on input "Email" at bounding box center [784, 291] width 385 height 37
type input "B"
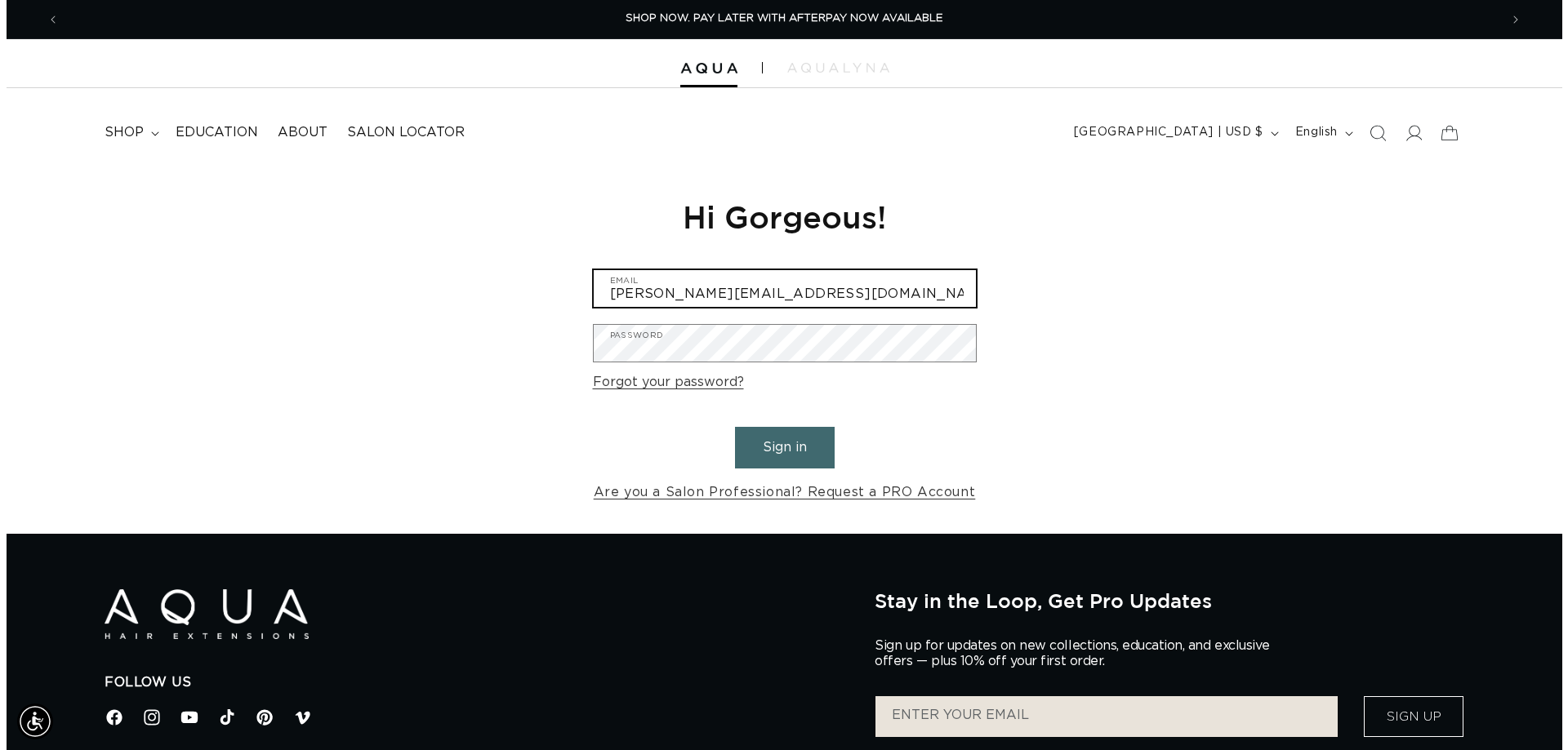
scroll to position [0, 1452]
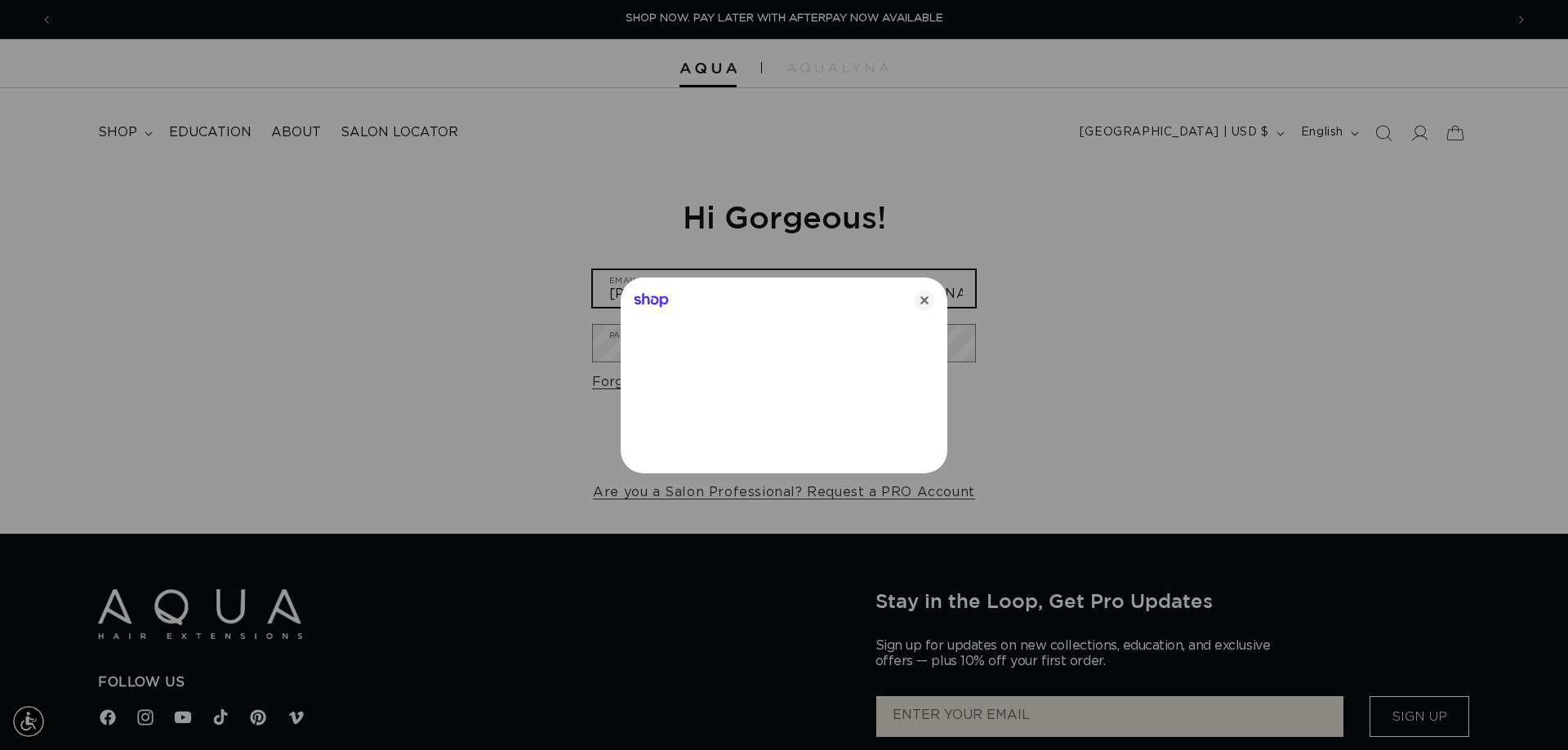
type input "beth@eissinc.com"
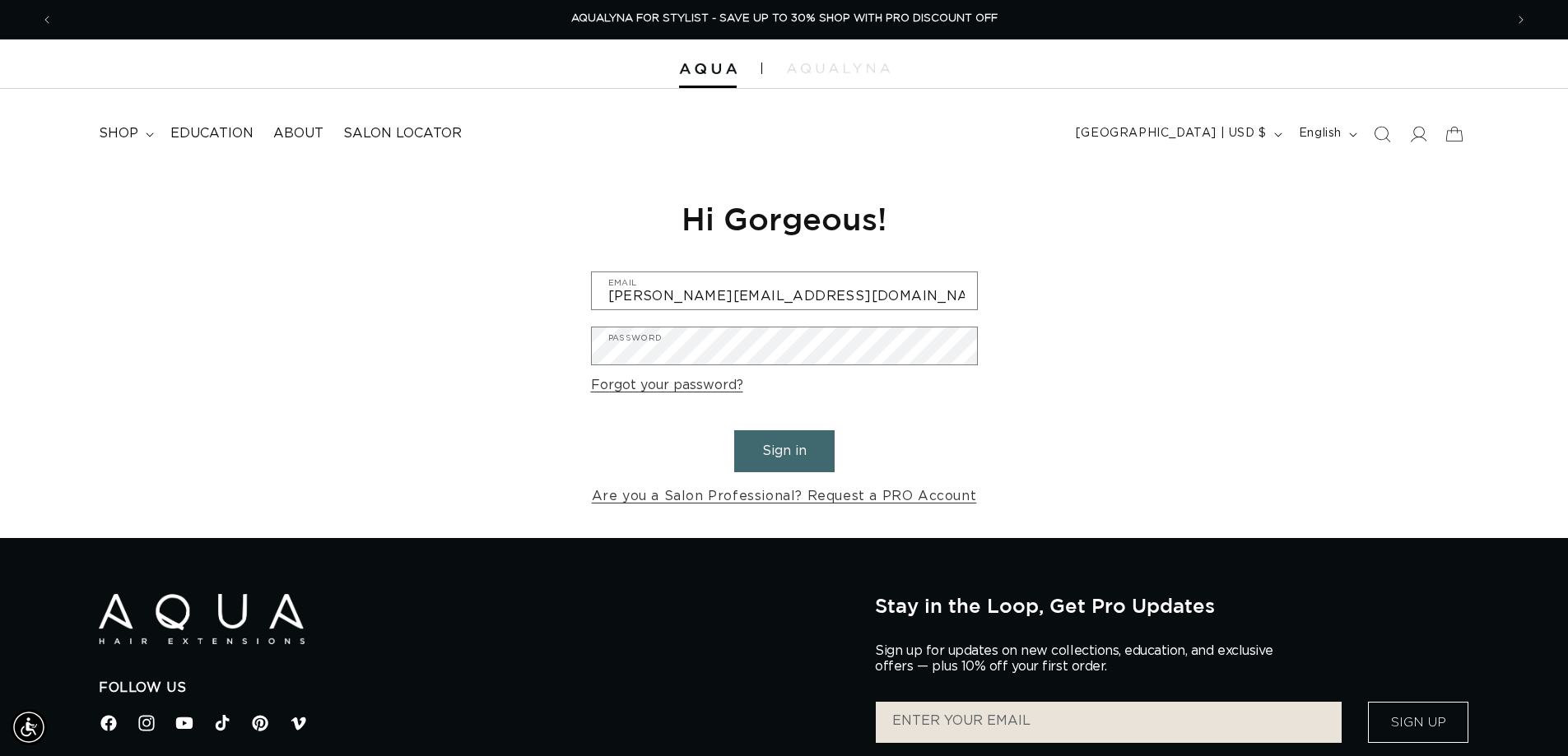
scroll to position [0, 2902]
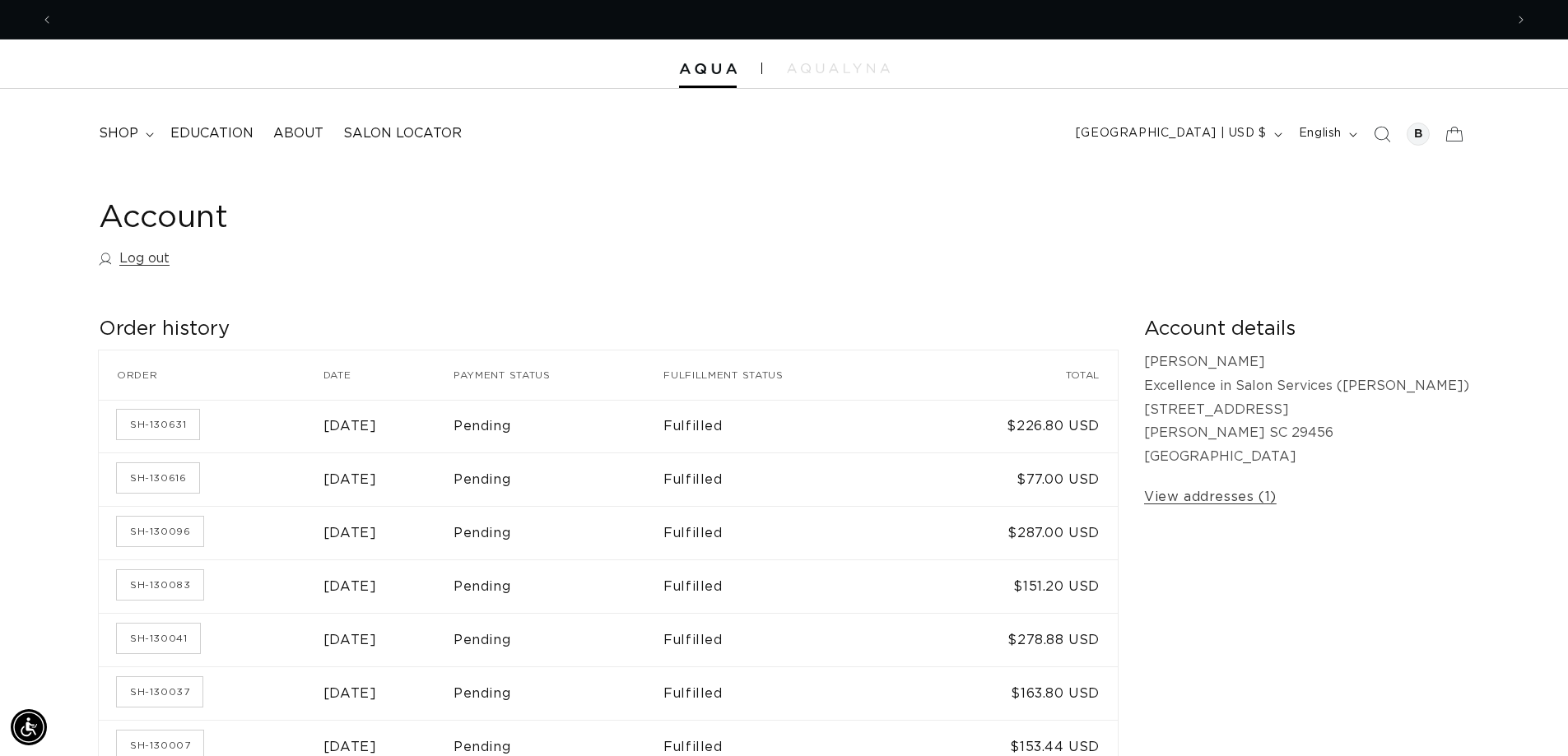
scroll to position [0, 1450]
click at [134, 134] on span "shop" at bounding box center [119, 134] width 39 height 18
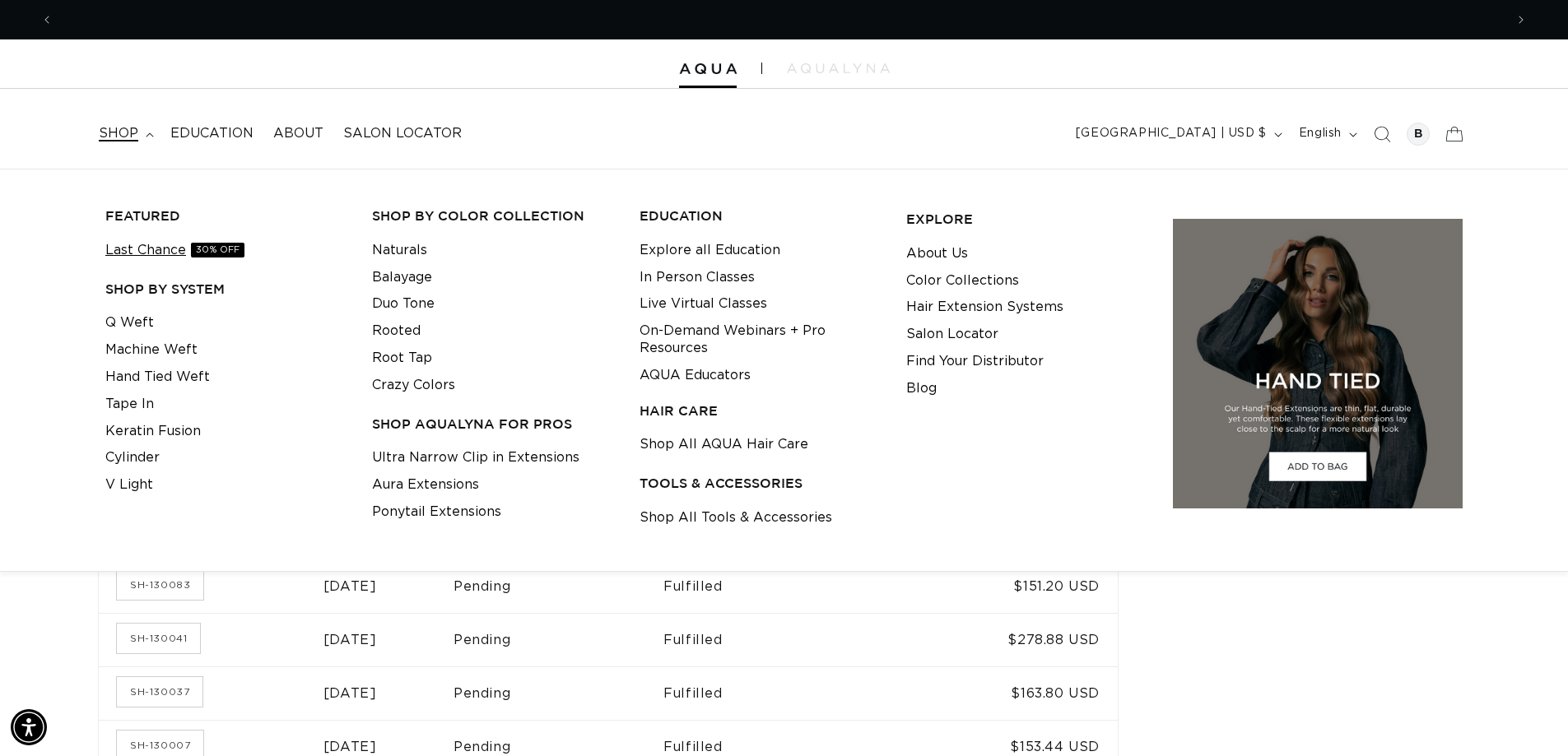
scroll to position [0, 1450]
click at [135, 324] on link "Q Weft" at bounding box center [130, 323] width 49 height 27
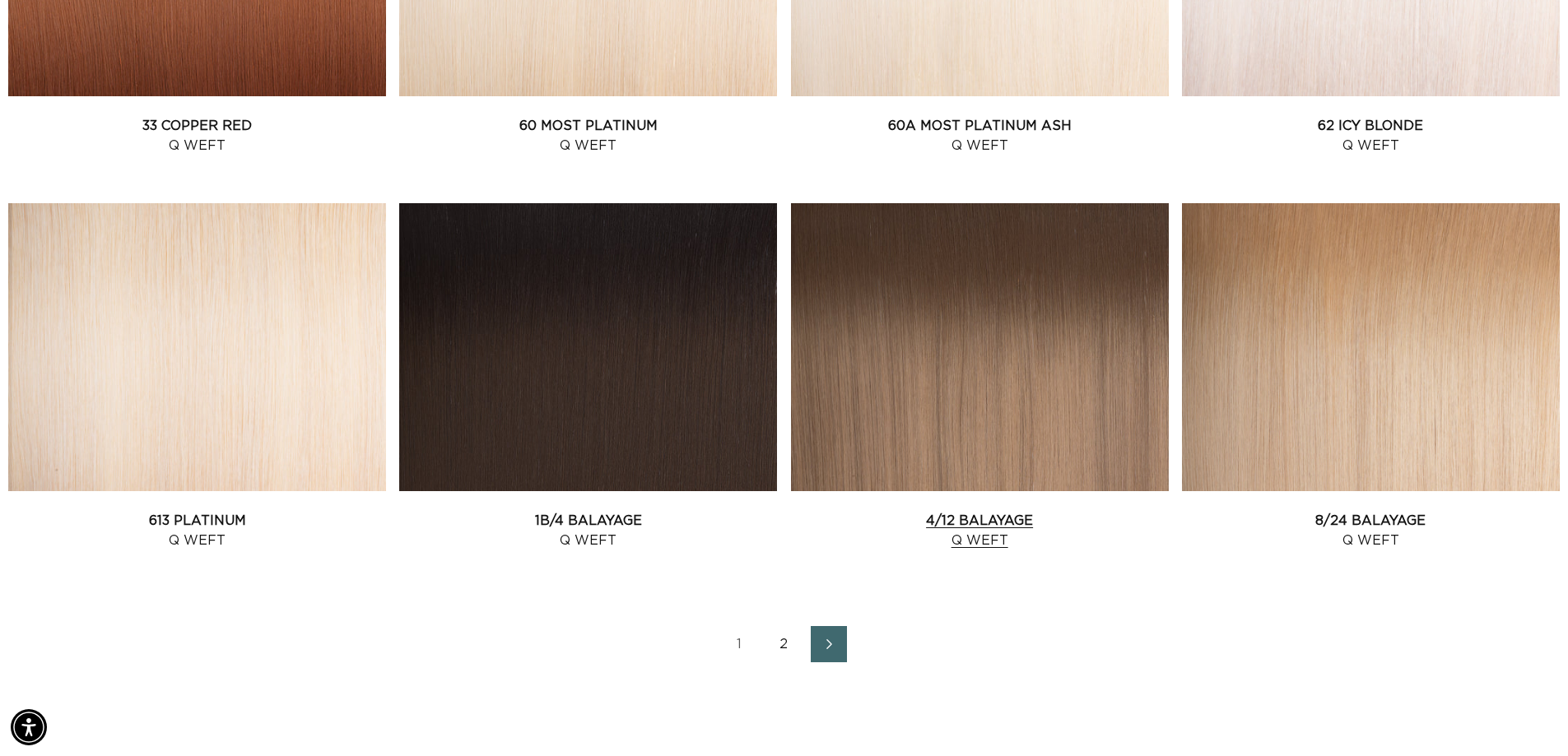
scroll to position [0, 2902]
click at [975, 517] on link "4/12 Balayage Q Weft" at bounding box center [979, 531] width 378 height 39
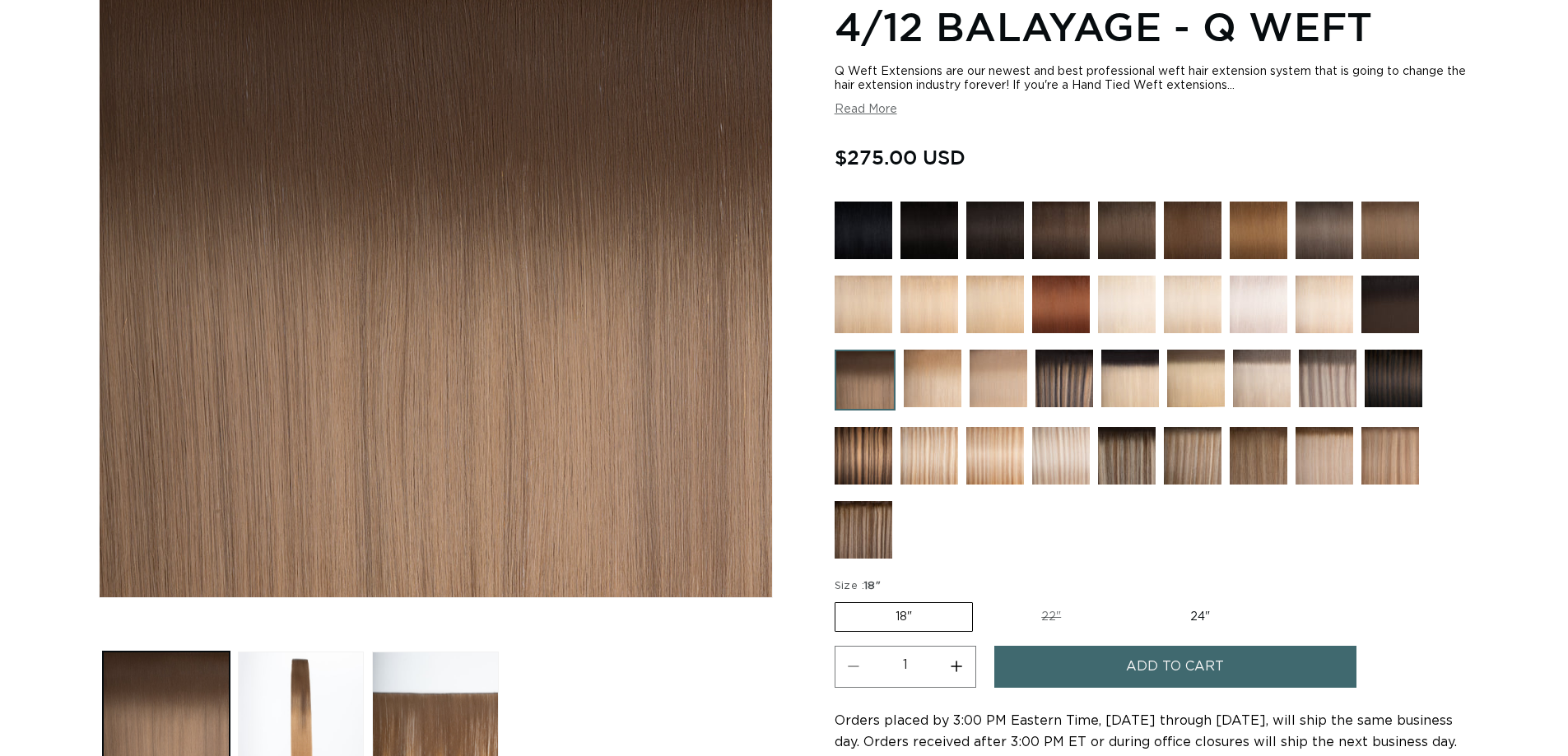
scroll to position [494, 0]
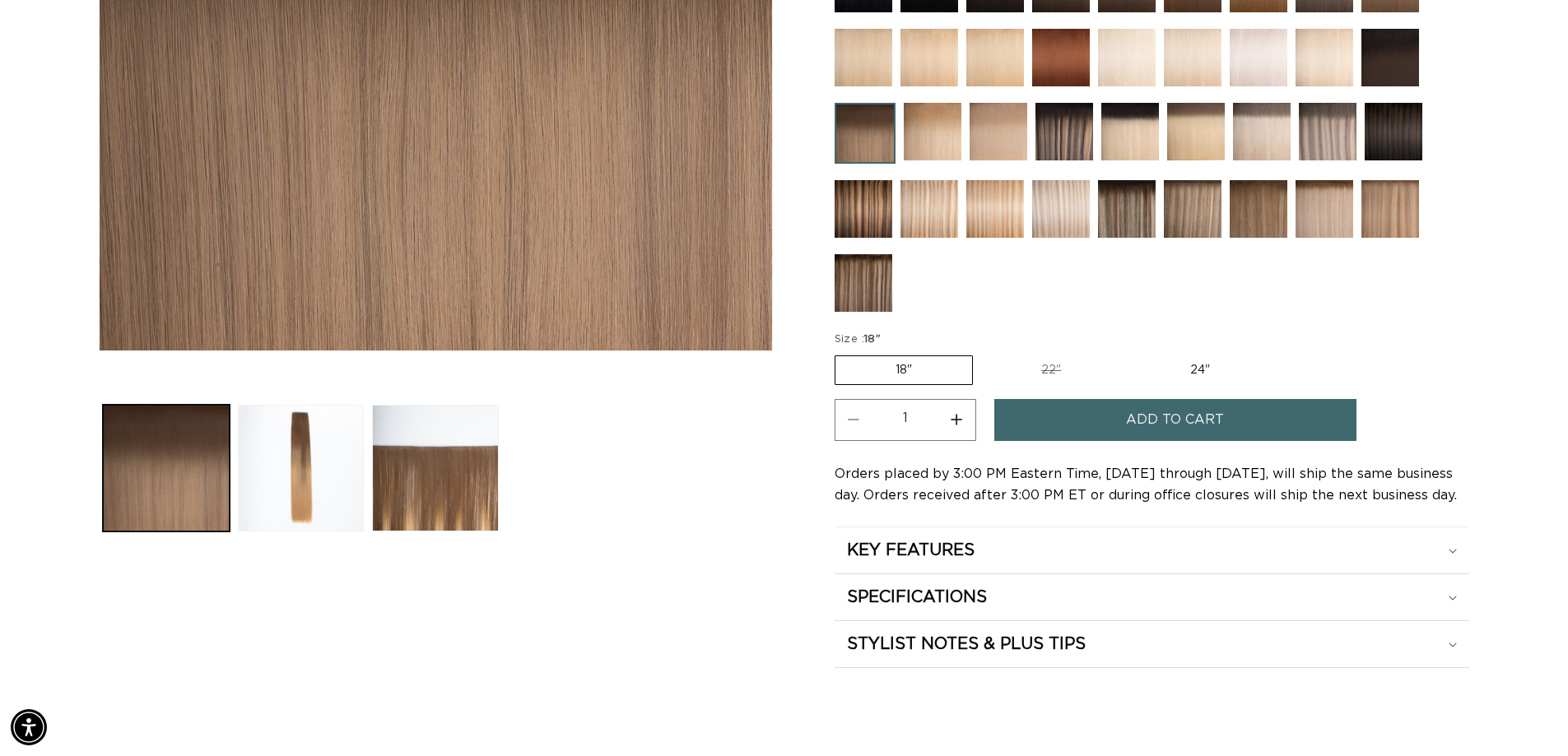
click at [1195, 368] on label "24" Variant sold out or unavailable" at bounding box center [1200, 370] width 140 height 28
click at [1130, 353] on input "24" Variant sold out or unavailable" at bounding box center [1129, 353] width 1 height 1
radio input "true"
click at [1195, 417] on span "Add to cart" at bounding box center [1174, 420] width 98 height 42
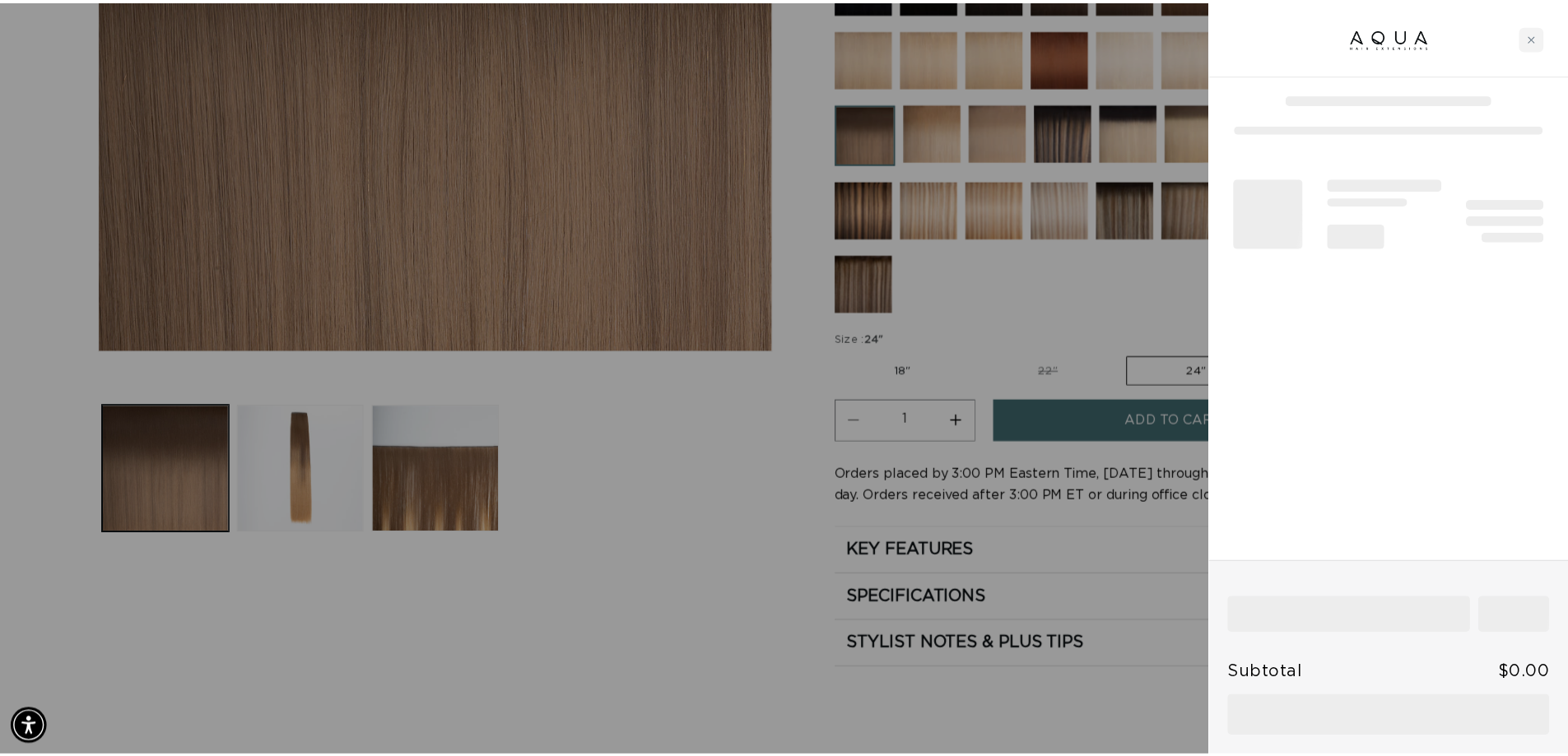
scroll to position [0, 1463]
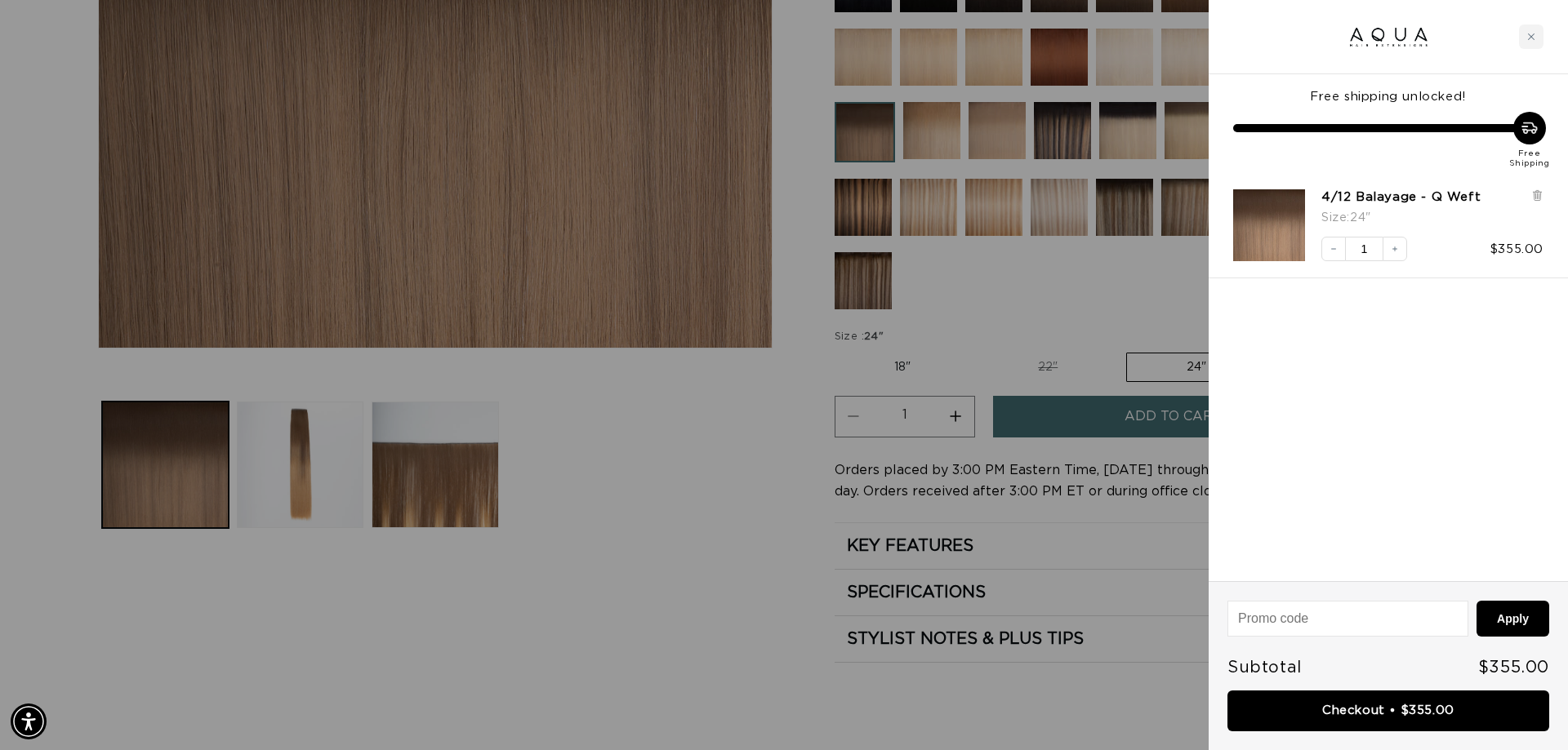
click at [656, 455] on div at bounding box center [784, 375] width 1568 height 750
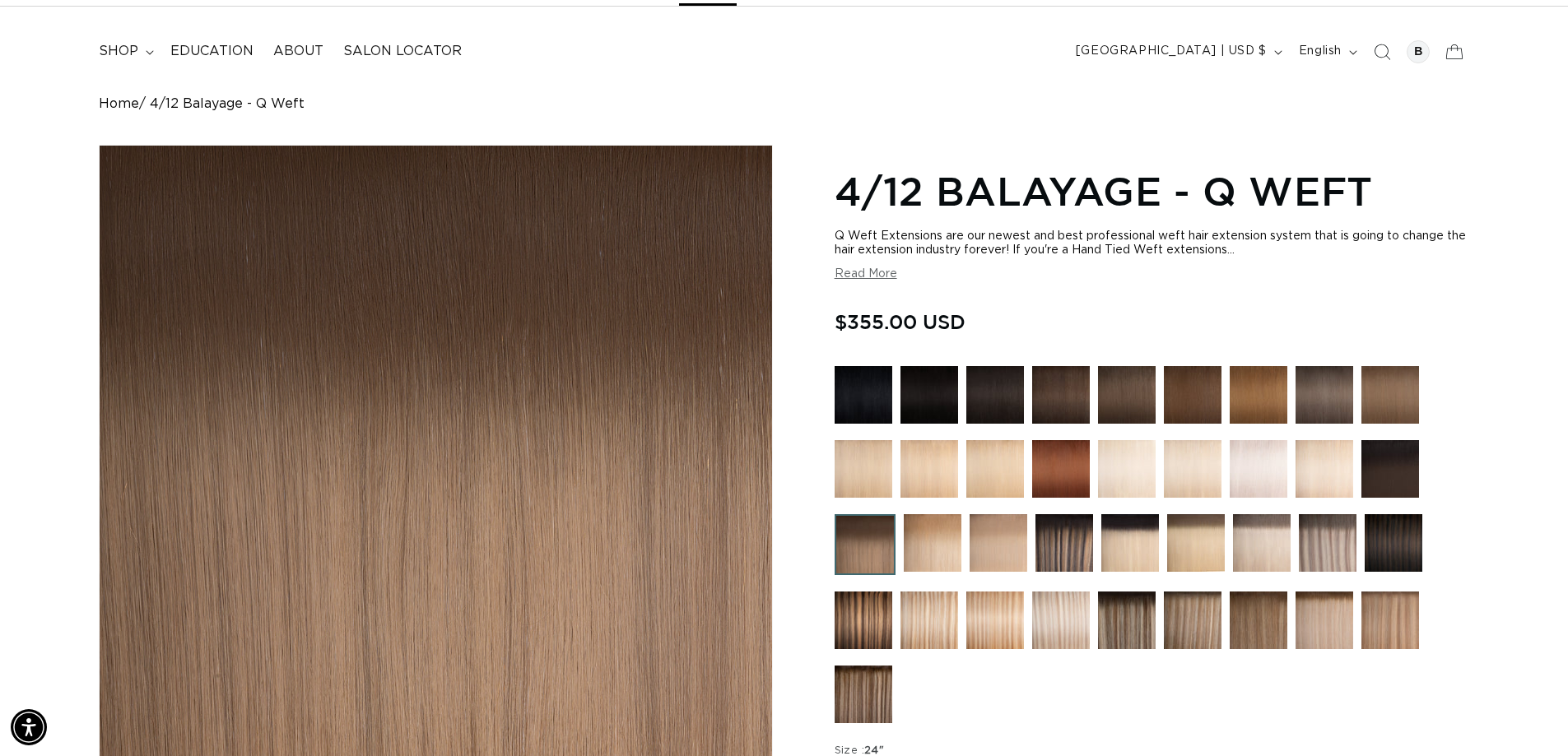
scroll to position [0, 1450]
click at [1385, 49] on icon "Search" at bounding box center [1381, 52] width 18 height 18
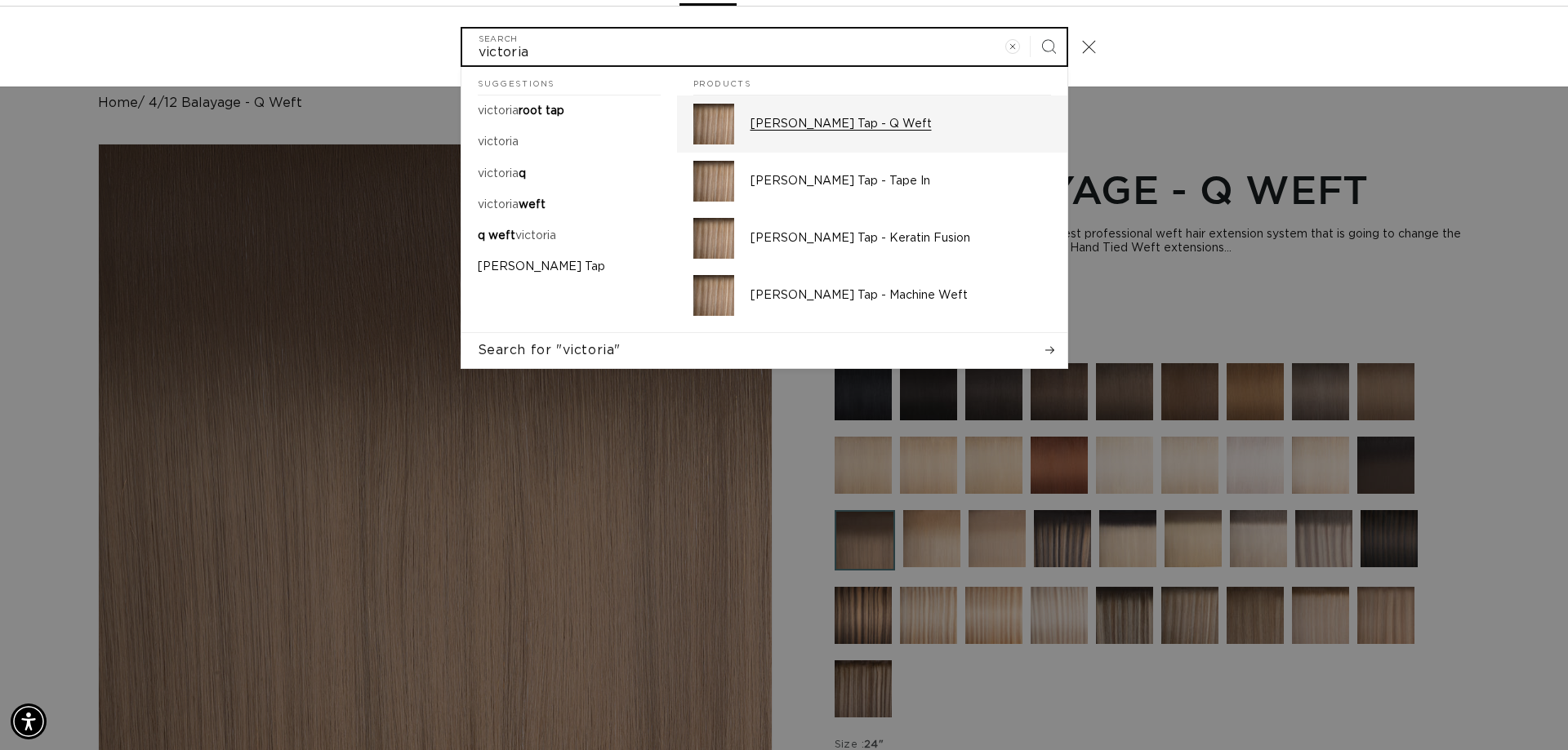
scroll to position [0, 2905]
type input "victoria"
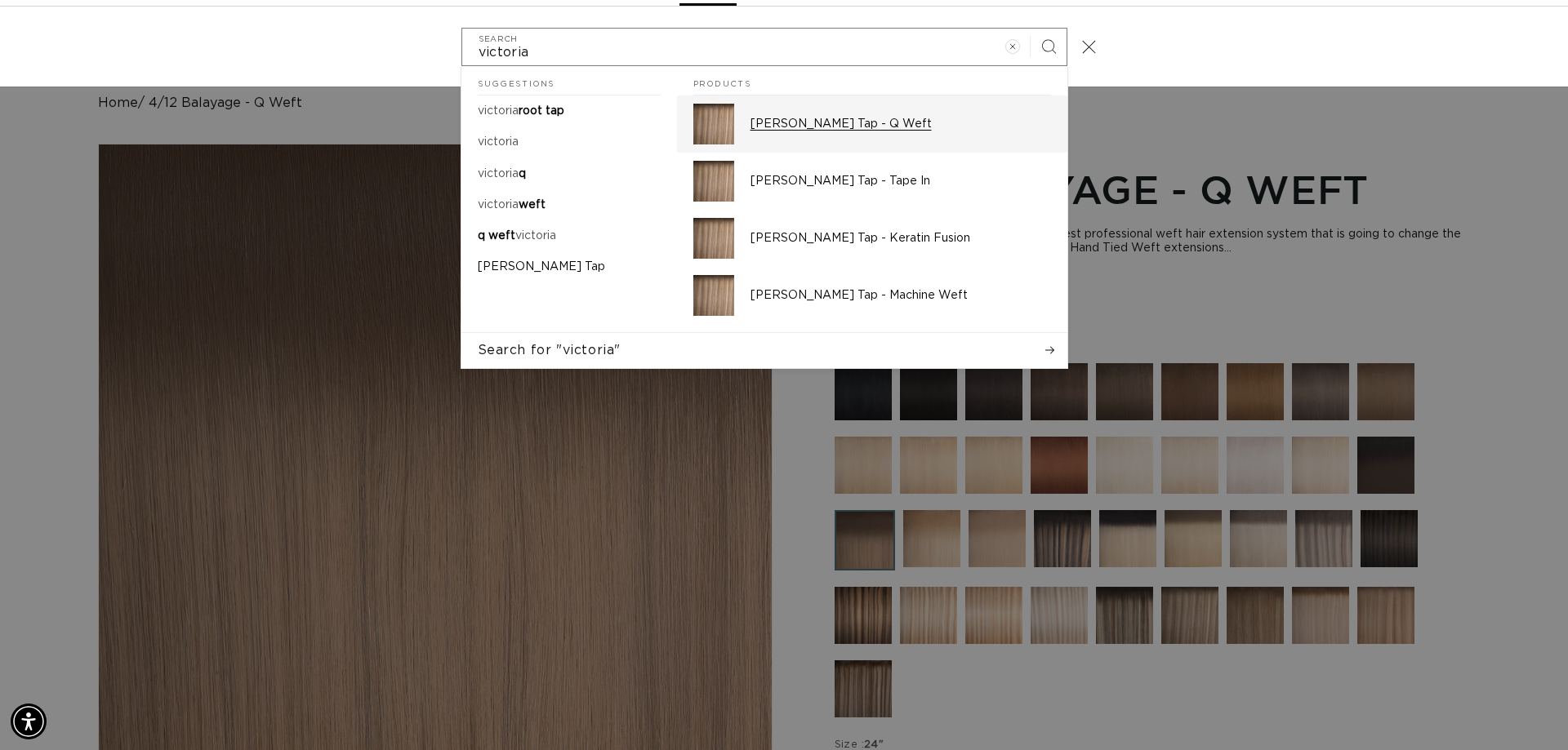
click at [890, 124] on p "[PERSON_NAME] Tap - Q Weft" at bounding box center [900, 123] width 300 height 15
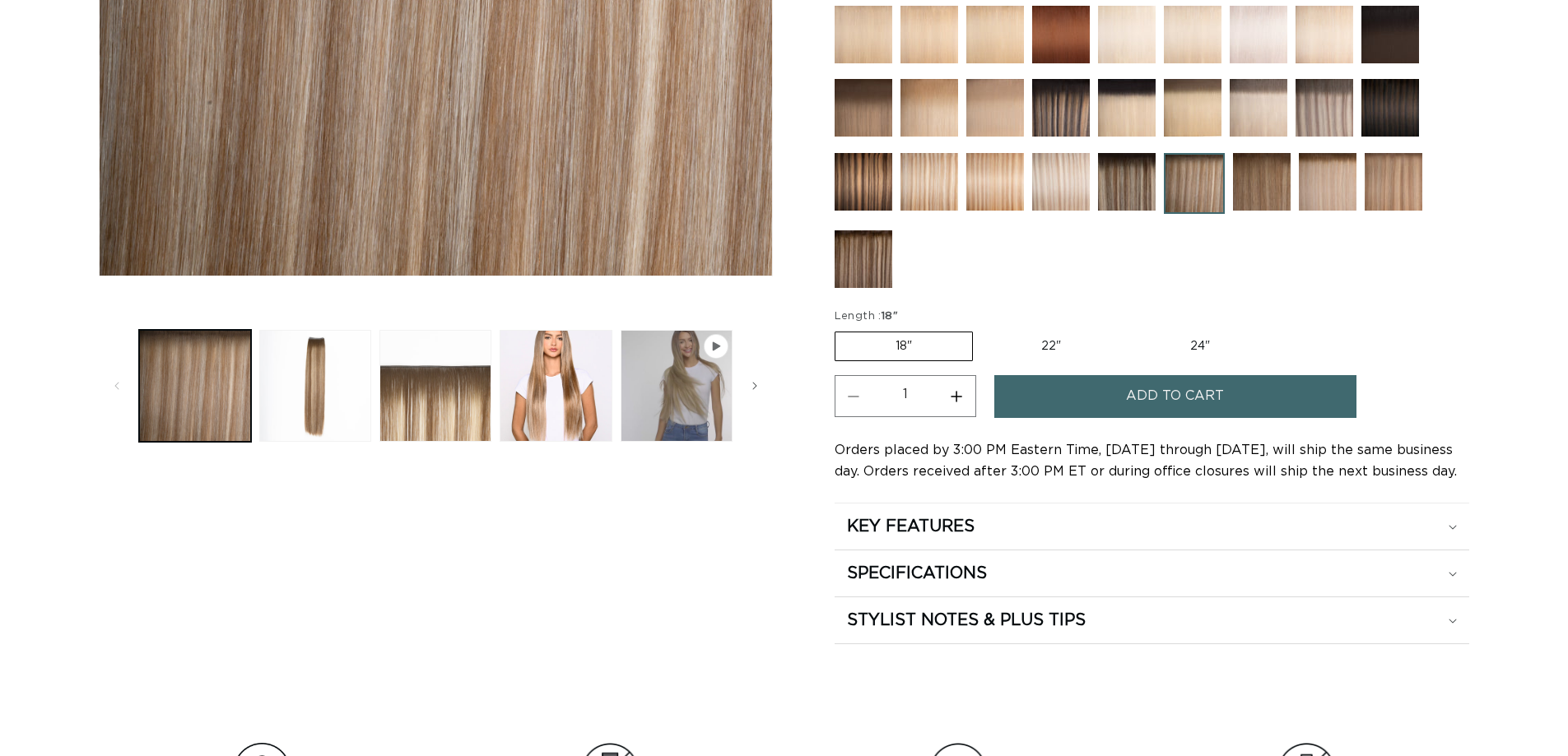
scroll to position [576, 0]
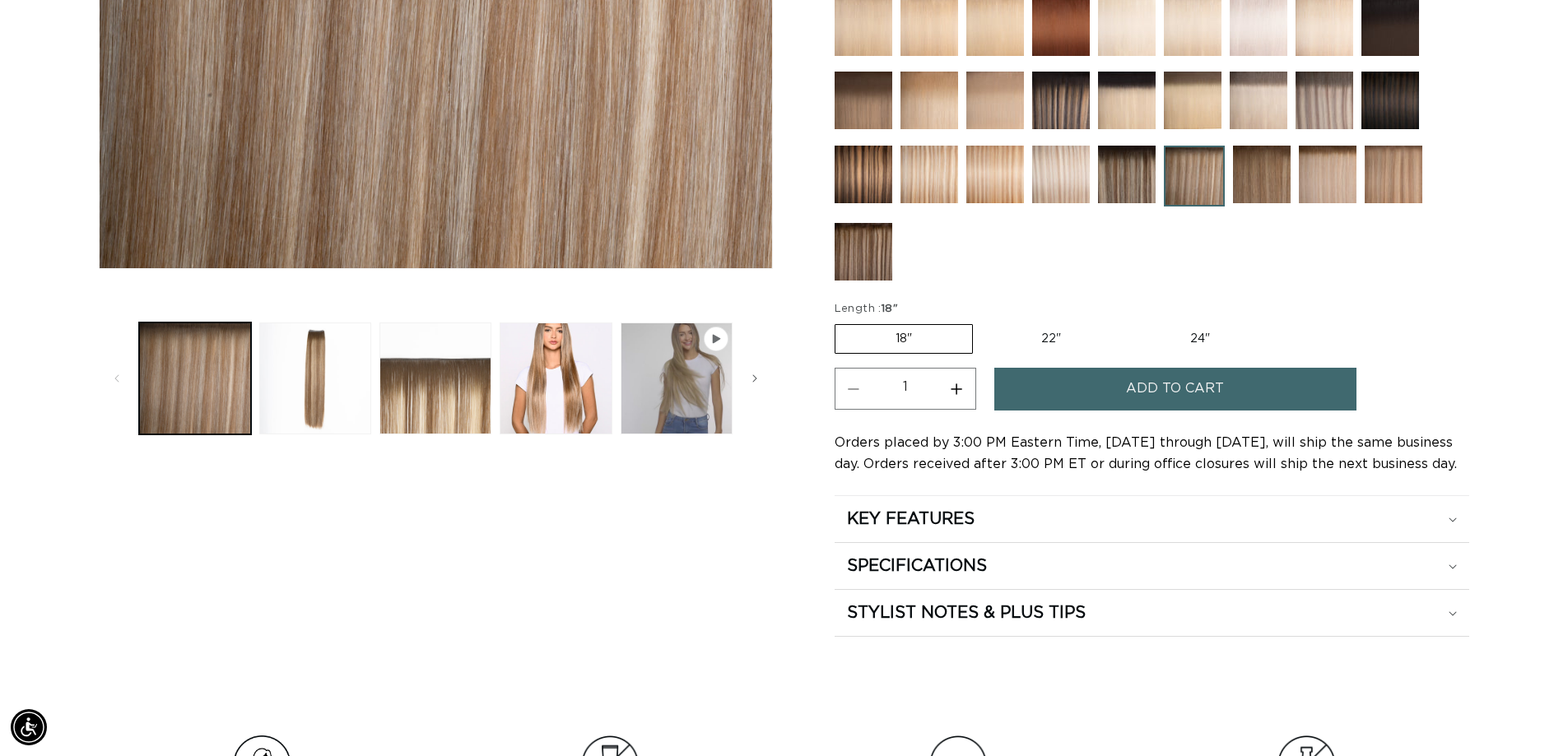
click at [1053, 341] on label "22" Variant sold out or unavailable" at bounding box center [1051, 339] width 140 height 28
click at [981, 322] on input "22" Variant sold out or unavailable" at bounding box center [981, 321] width 1 height 1
radio input "true"
click at [1130, 398] on span "Add to cart" at bounding box center [1174, 389] width 98 height 42
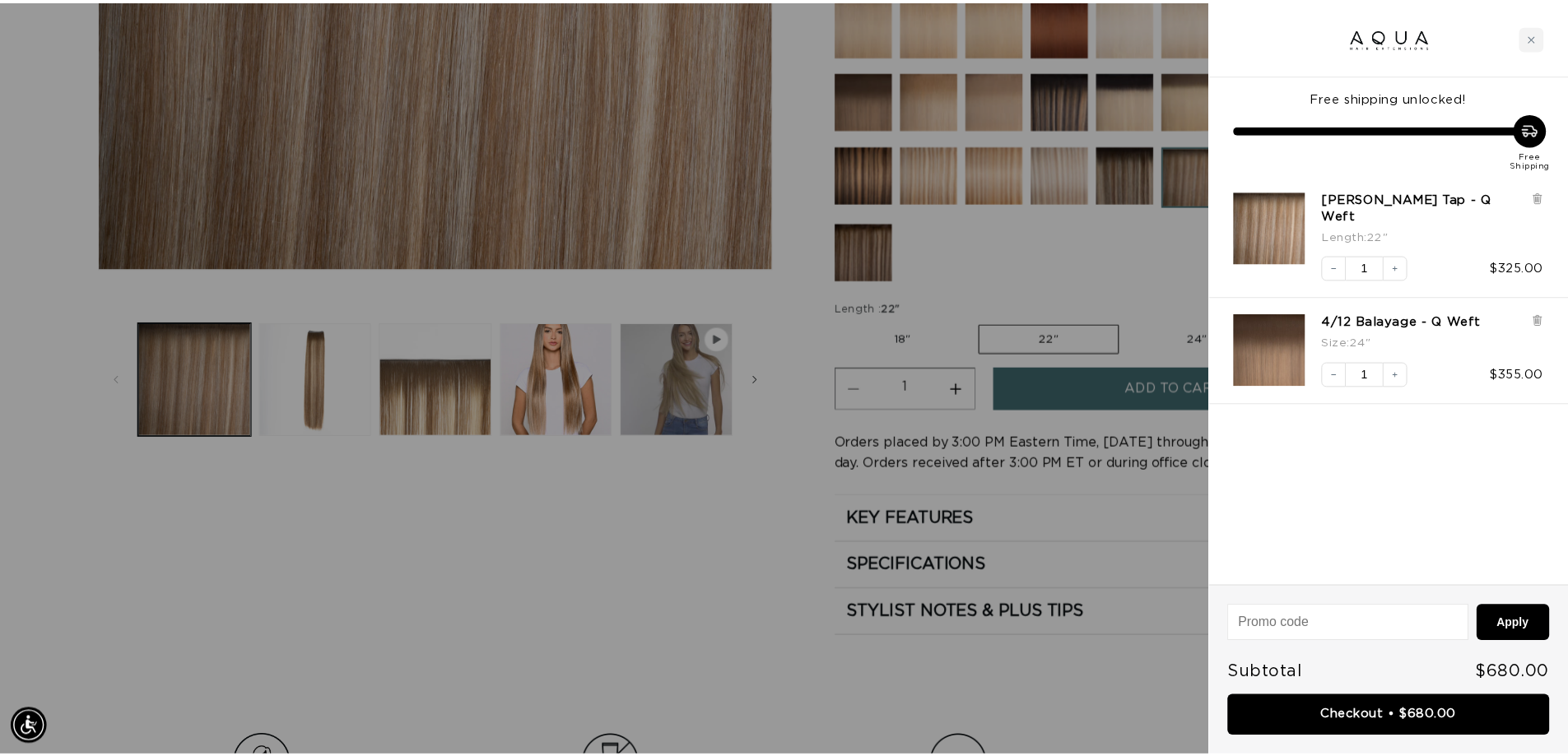
scroll to position [0, 2926]
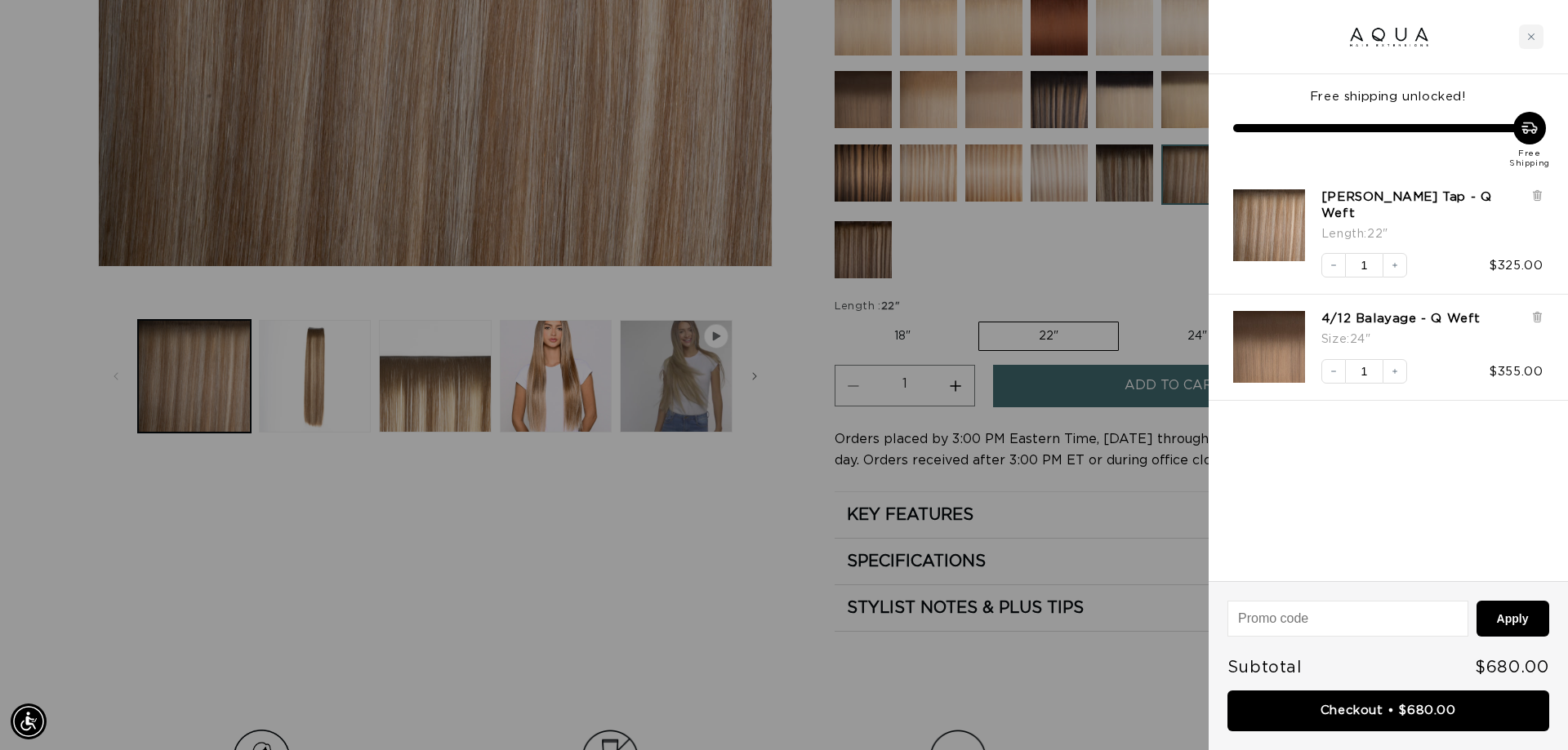
click at [680, 573] on div at bounding box center [784, 375] width 1568 height 750
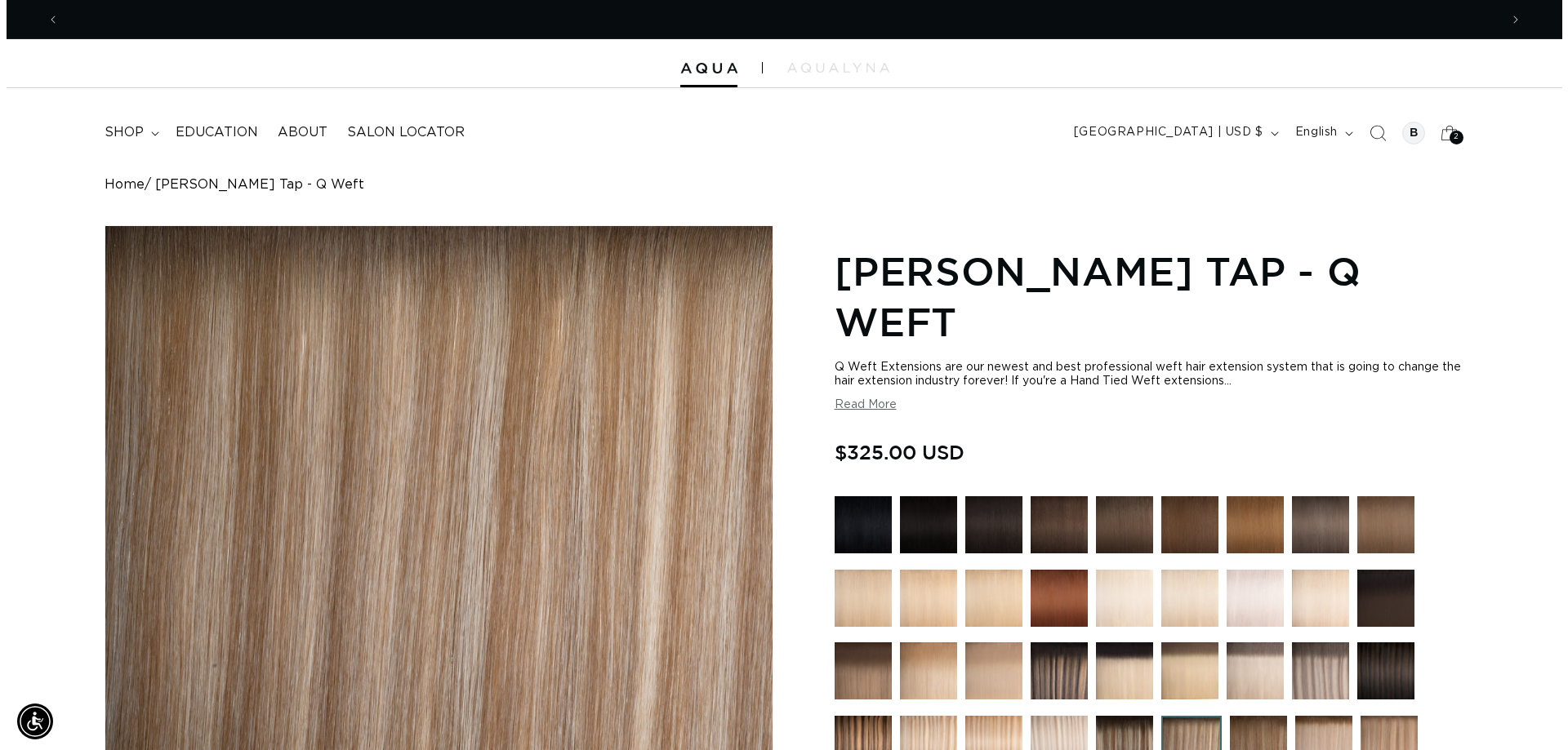
scroll to position [0, 0]
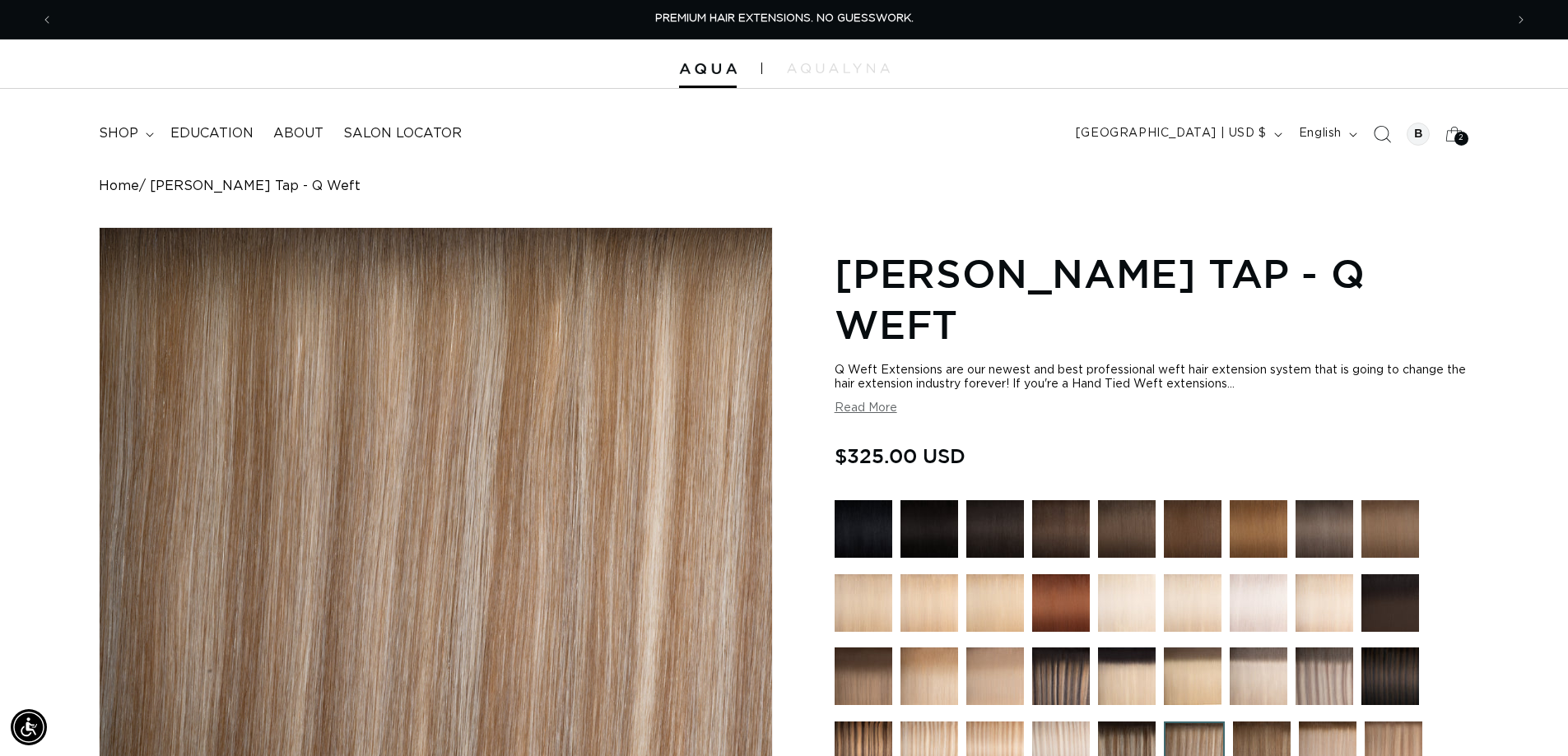
click at [1377, 131] on icon "Search" at bounding box center [1381, 134] width 18 height 18
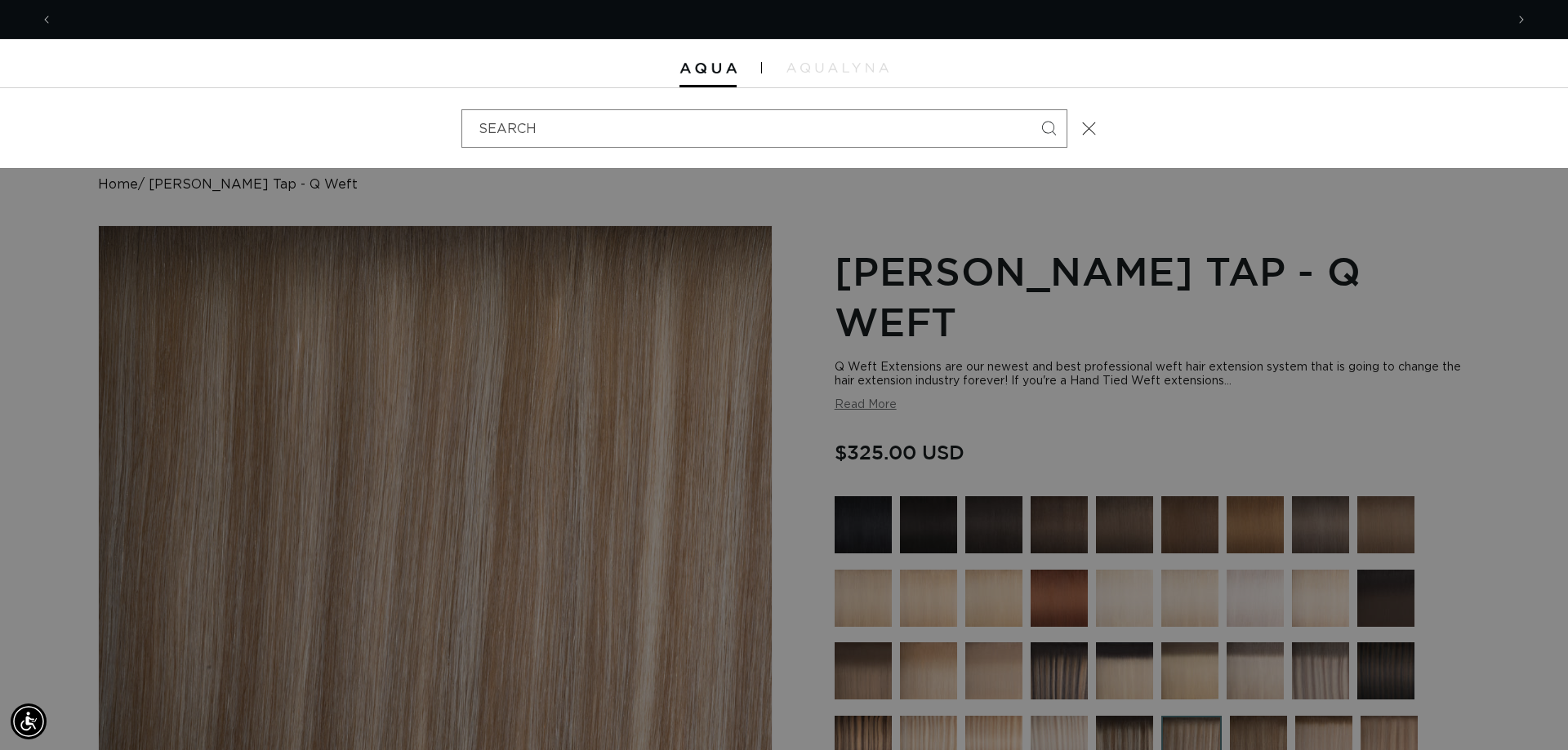
scroll to position [0, 1452]
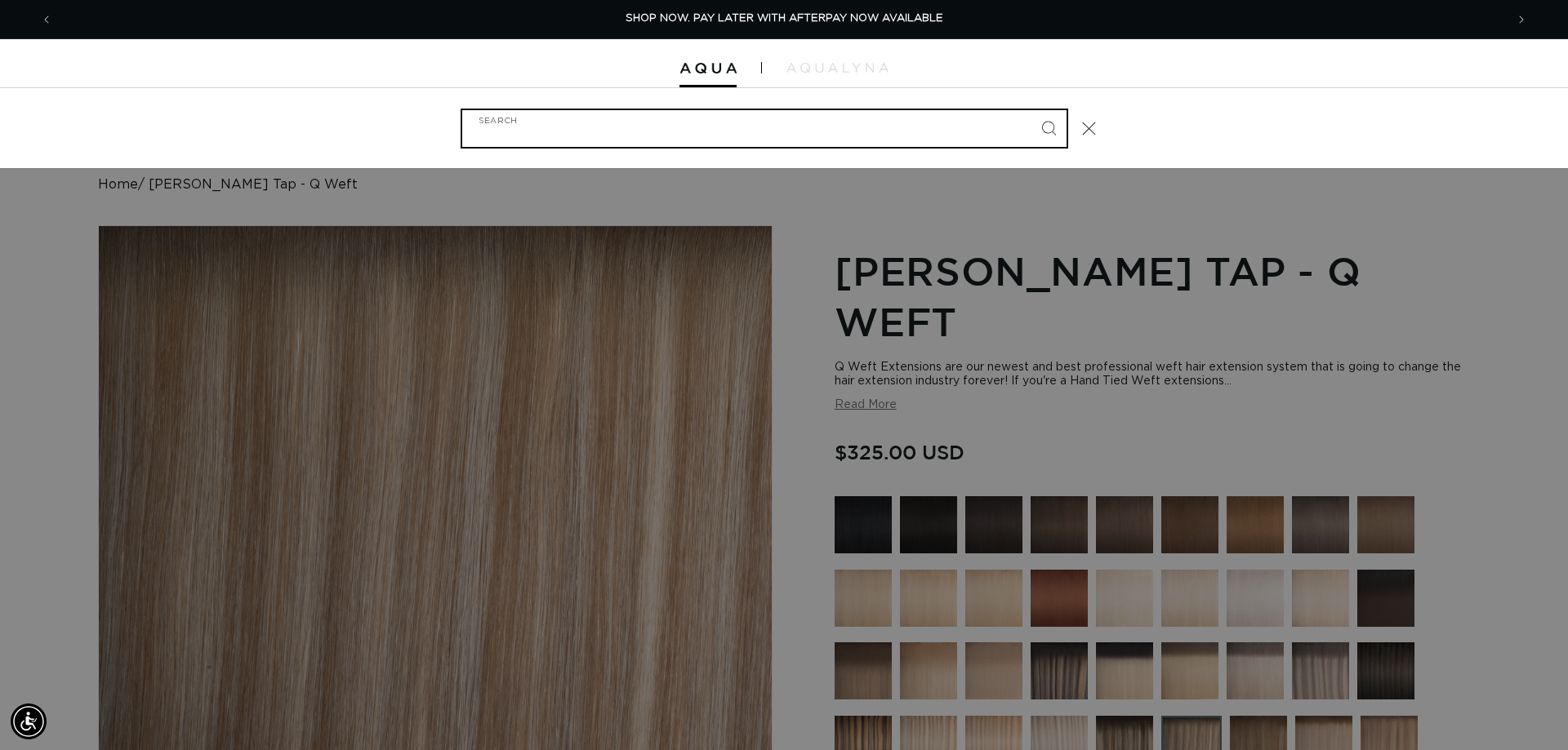
click at [576, 130] on input "Search" at bounding box center [765, 128] width 605 height 37
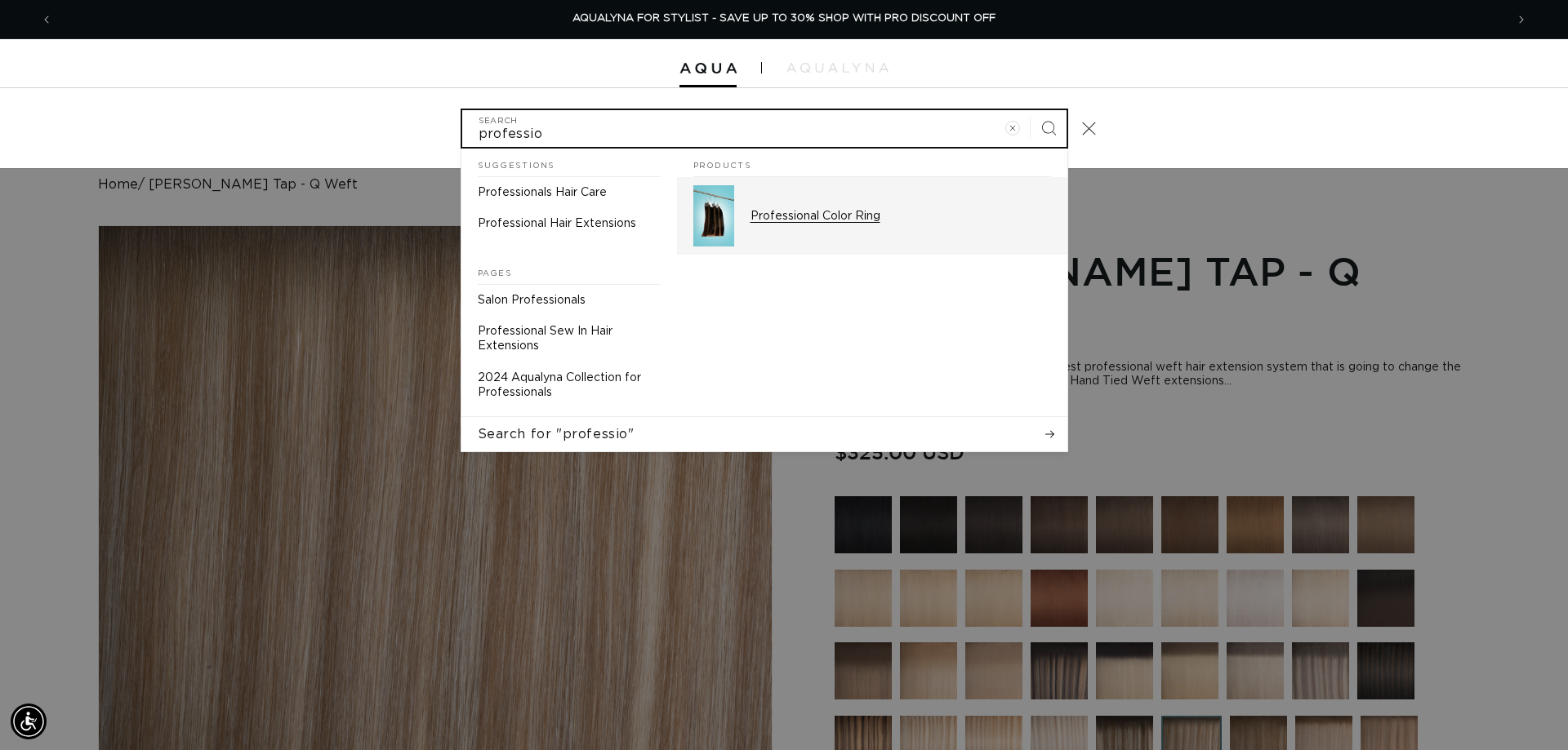
type input "professio"
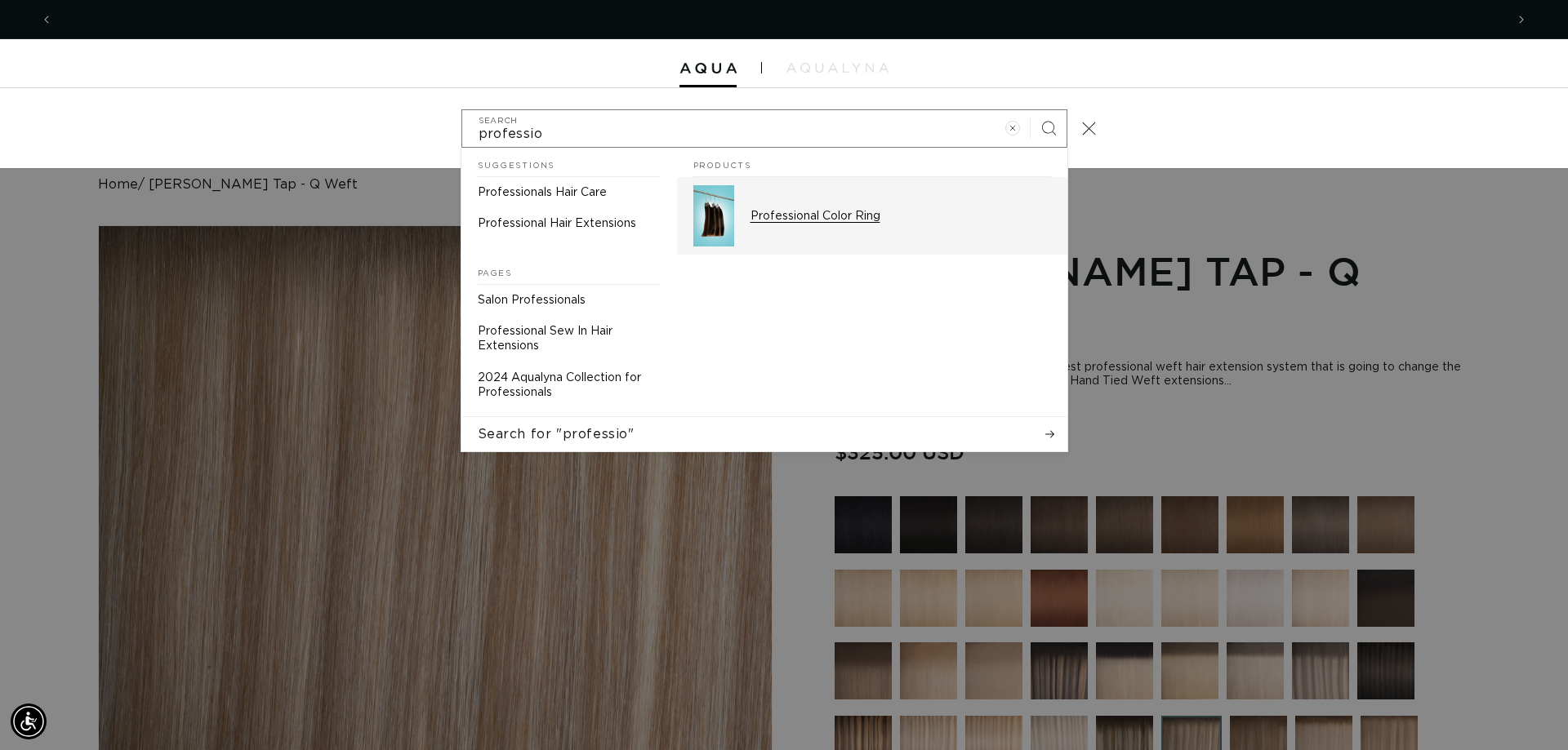
click at [756, 207] on div "Professional Color Ring" at bounding box center [900, 216] width 300 height 61
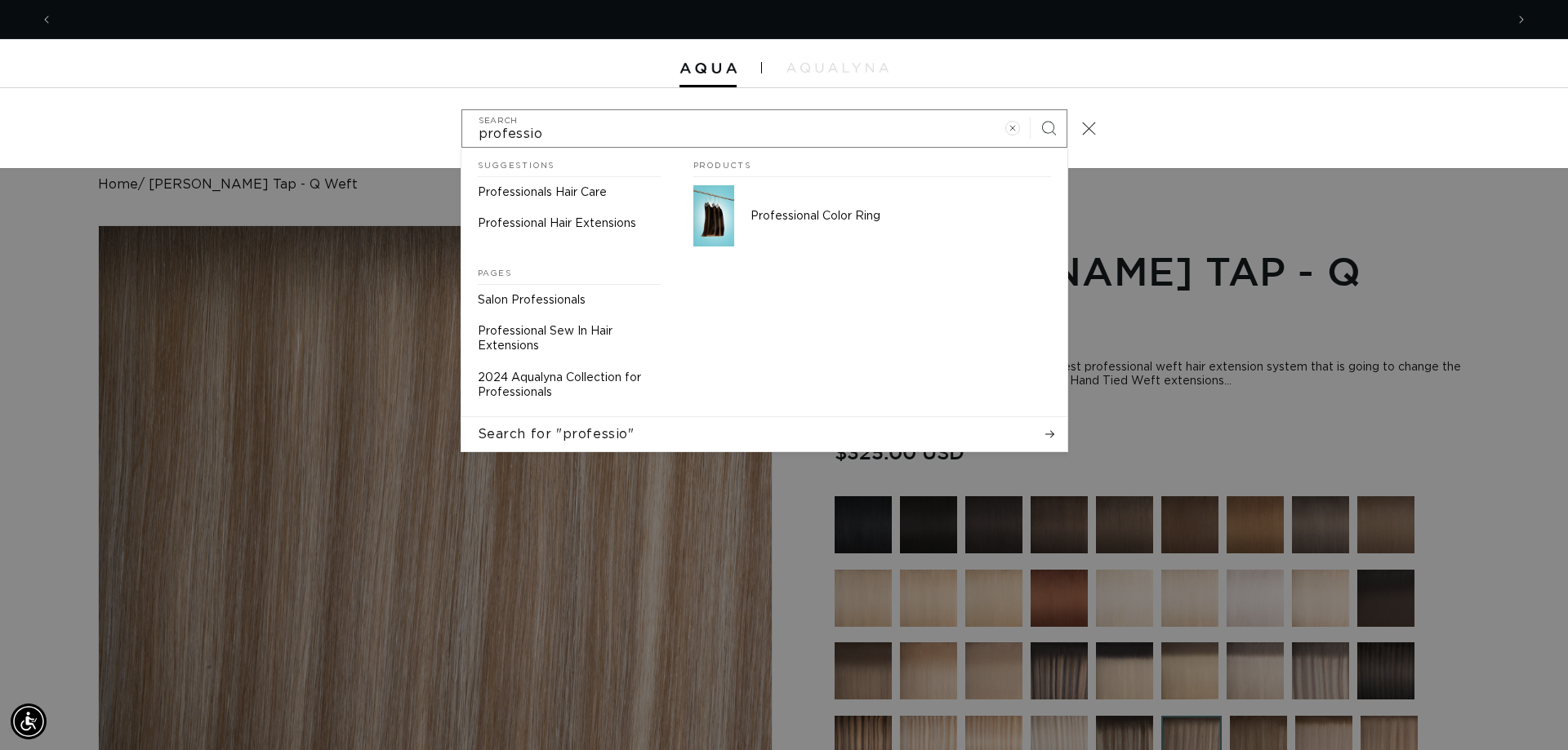
scroll to position [0, 0]
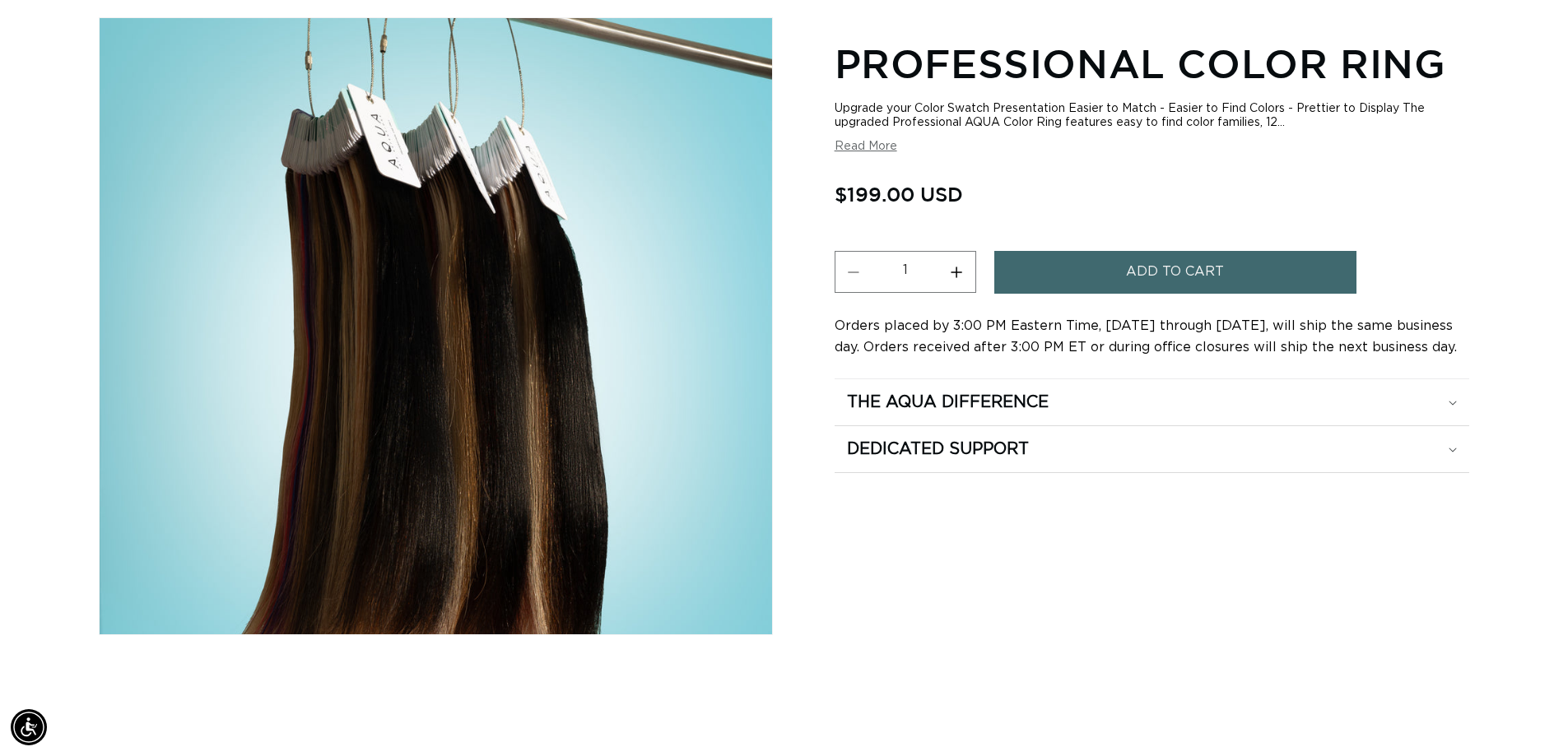
scroll to position [247, 0]
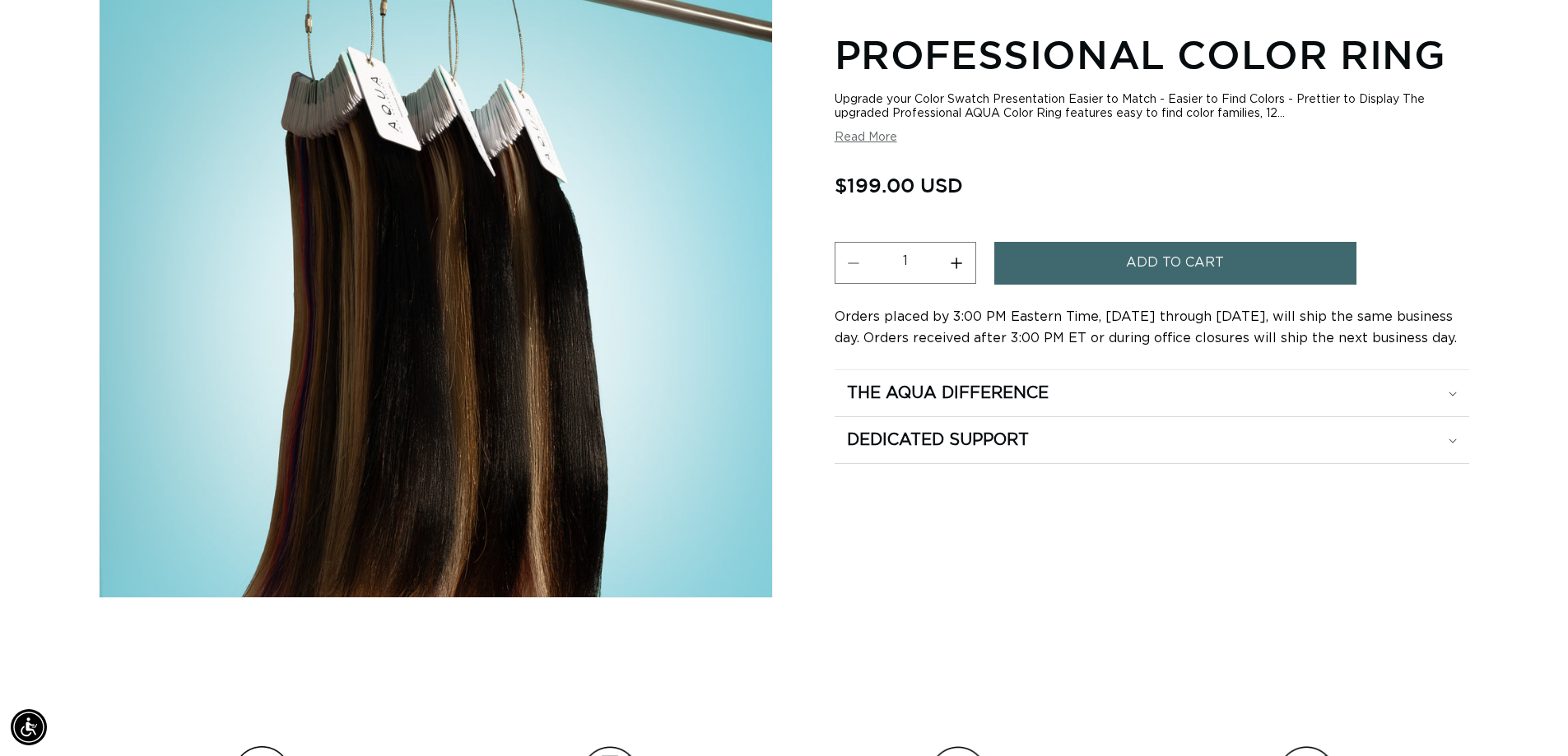
click at [1170, 253] on span "Add to cart" at bounding box center [1174, 262] width 98 height 42
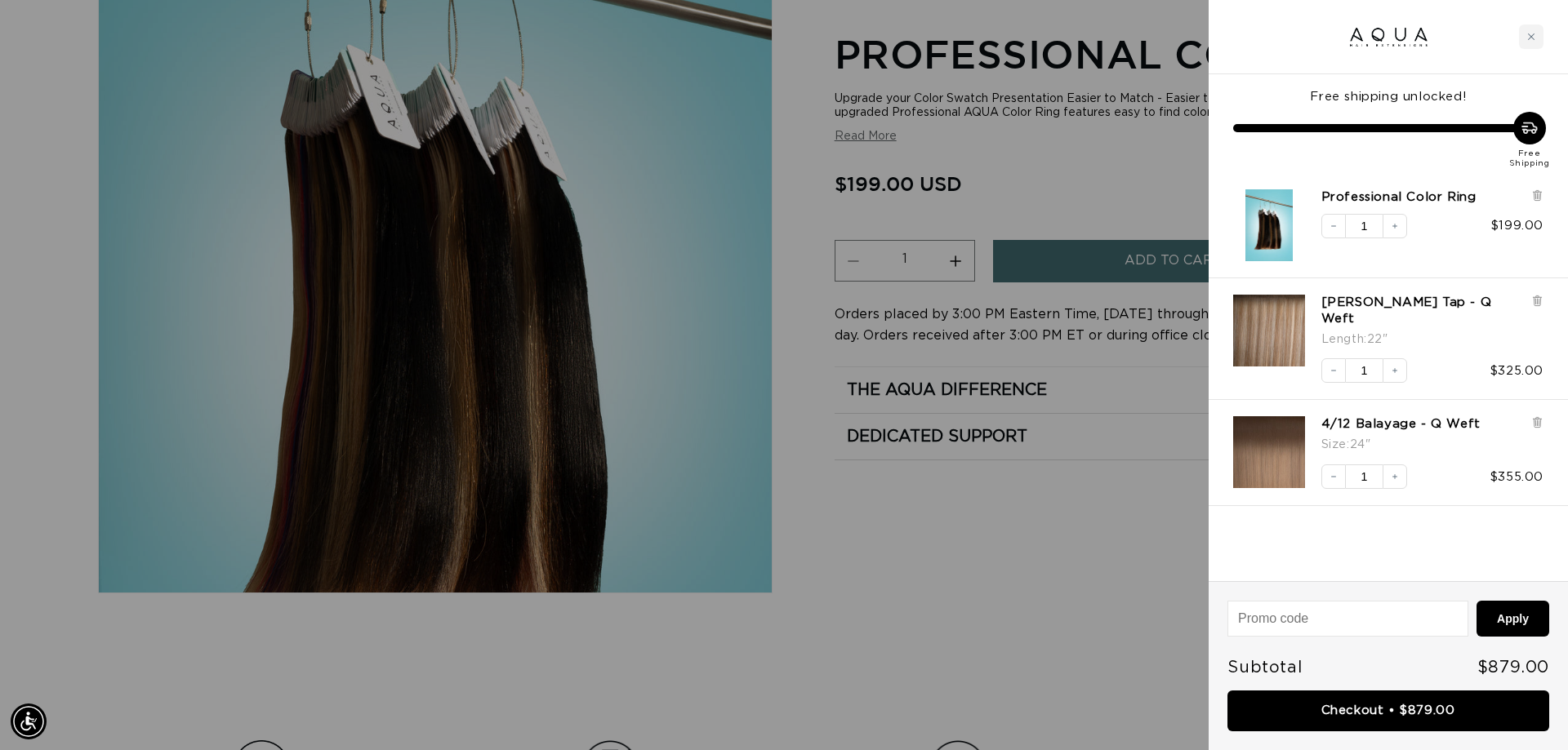
scroll to position [0, 2905]
click at [1275, 615] on input at bounding box center [1348, 618] width 239 height 34
type input "e"
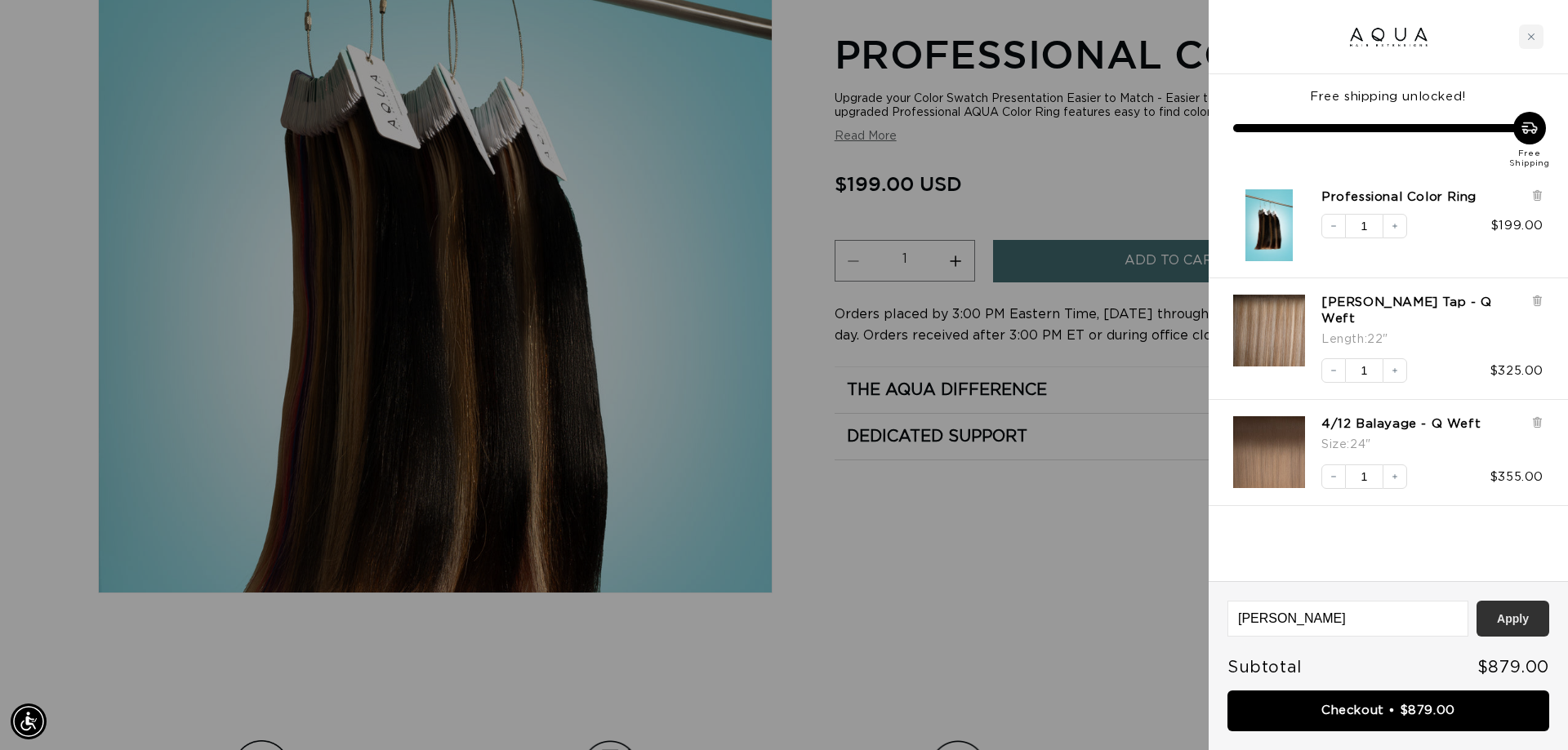
type input "EISS"
click at [1509, 612] on button "Apply" at bounding box center [1513, 618] width 73 height 36
click at [1245, 621] on input "EISS" at bounding box center [1348, 618] width 239 height 34
click at [1296, 619] on input "EISS" at bounding box center [1348, 618] width 239 height 34
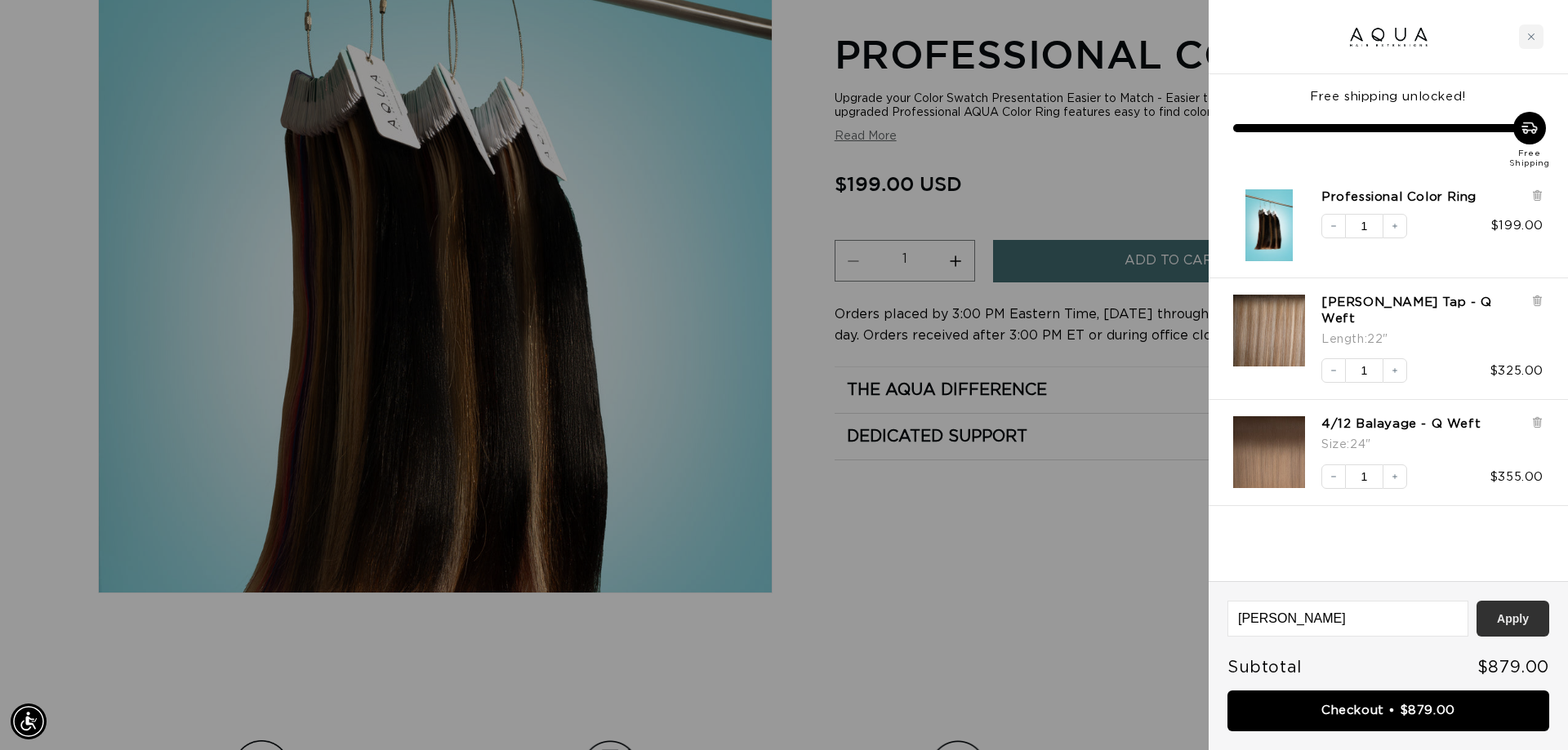
type input "EISS"
click at [1497, 626] on button "Apply" at bounding box center [1513, 618] width 73 height 36
